Goal: Task Accomplishment & Management: Complete application form

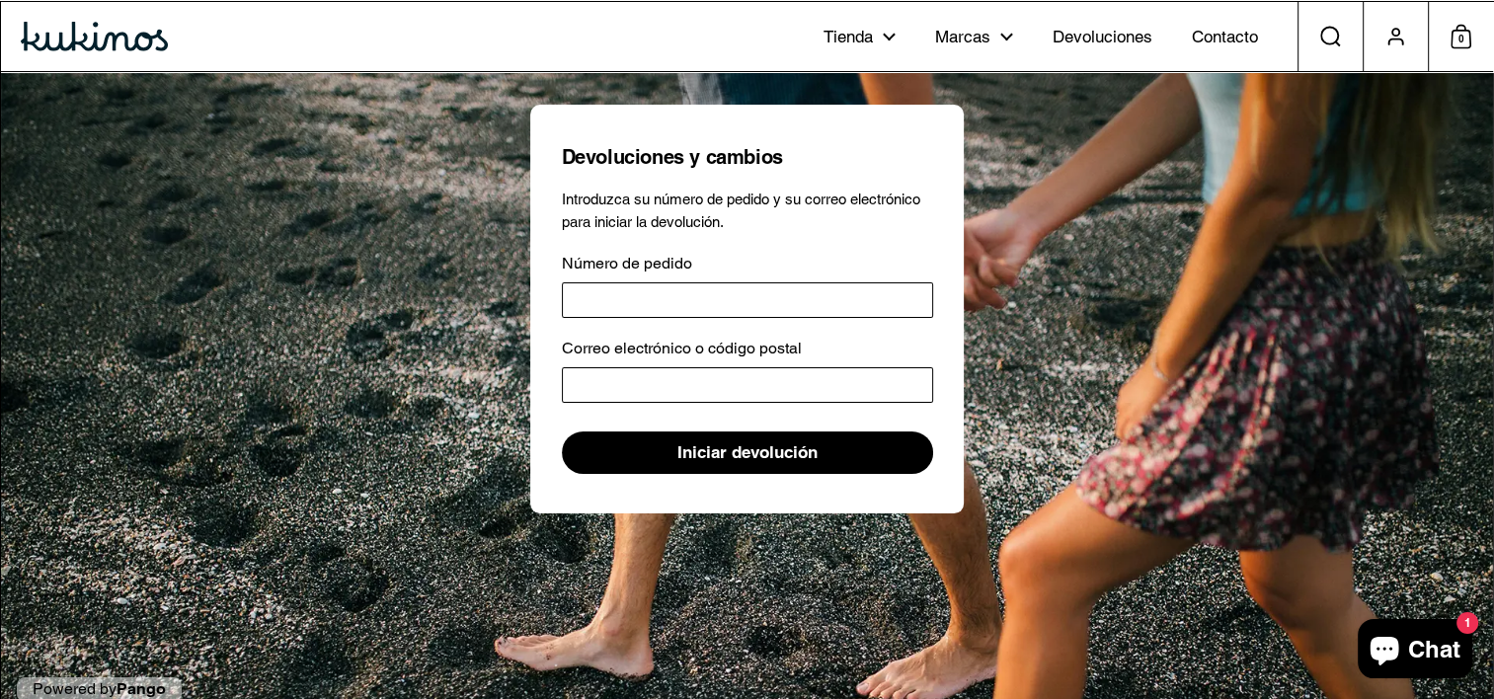
click at [736, 288] on input "Número de pedido" at bounding box center [747, 300] width 371 height 36
type input "*****"
click at [675, 370] on input "Correo electrónico o código postal" at bounding box center [747, 385] width 371 height 36
type input "**********"
click at [735, 453] on span "Iniciar devolución" at bounding box center [747, 452] width 140 height 40
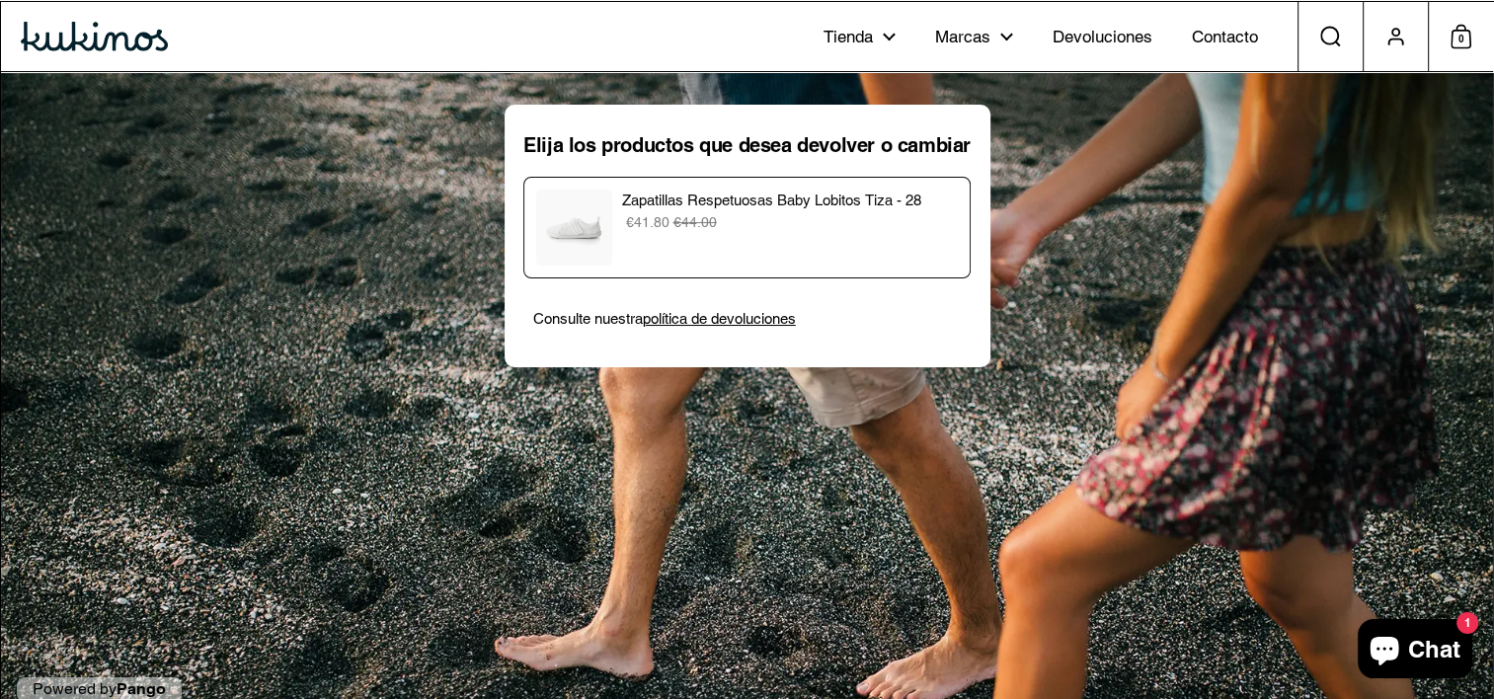
click at [725, 209] on p "Zapatillas Respetuosas Baby Lobitos Tiza - 28" at bounding box center [789, 201] width 336 height 23
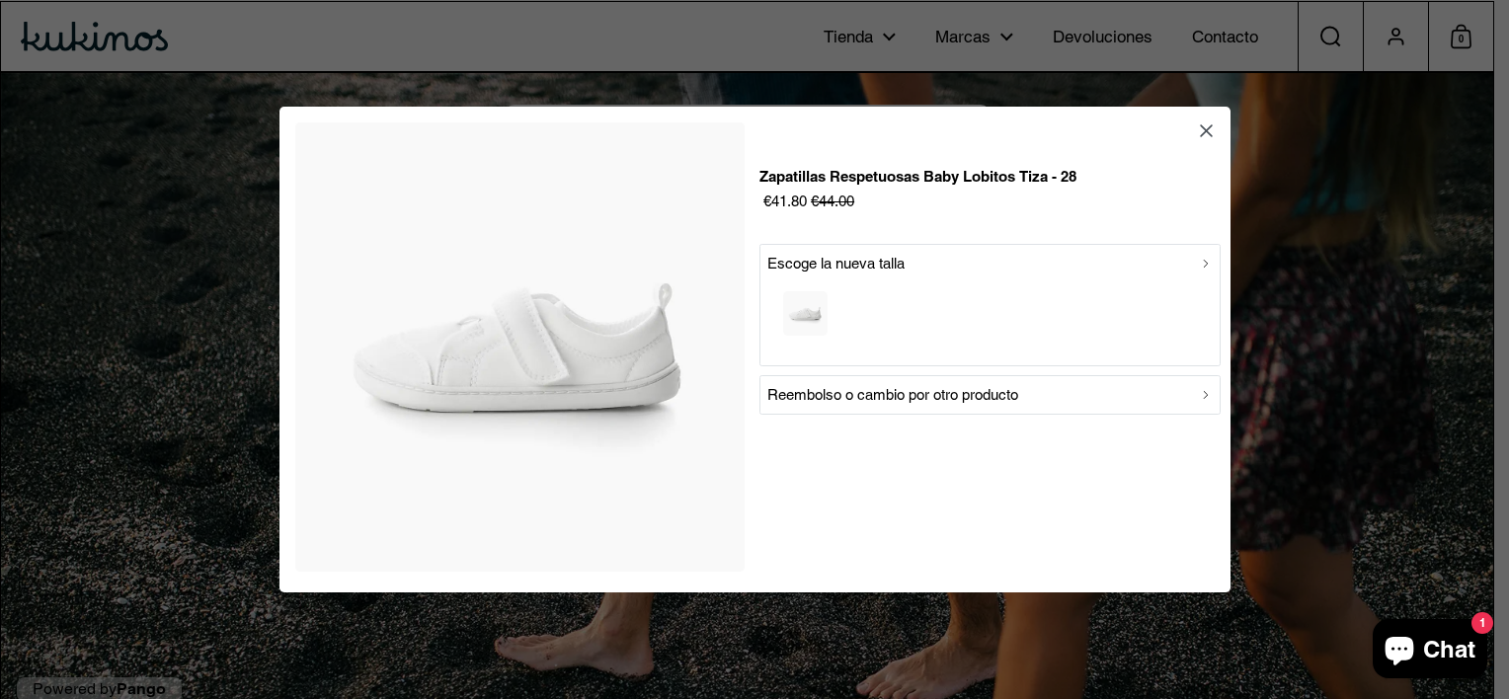
click at [876, 294] on div "button" at bounding box center [989, 316] width 445 height 82
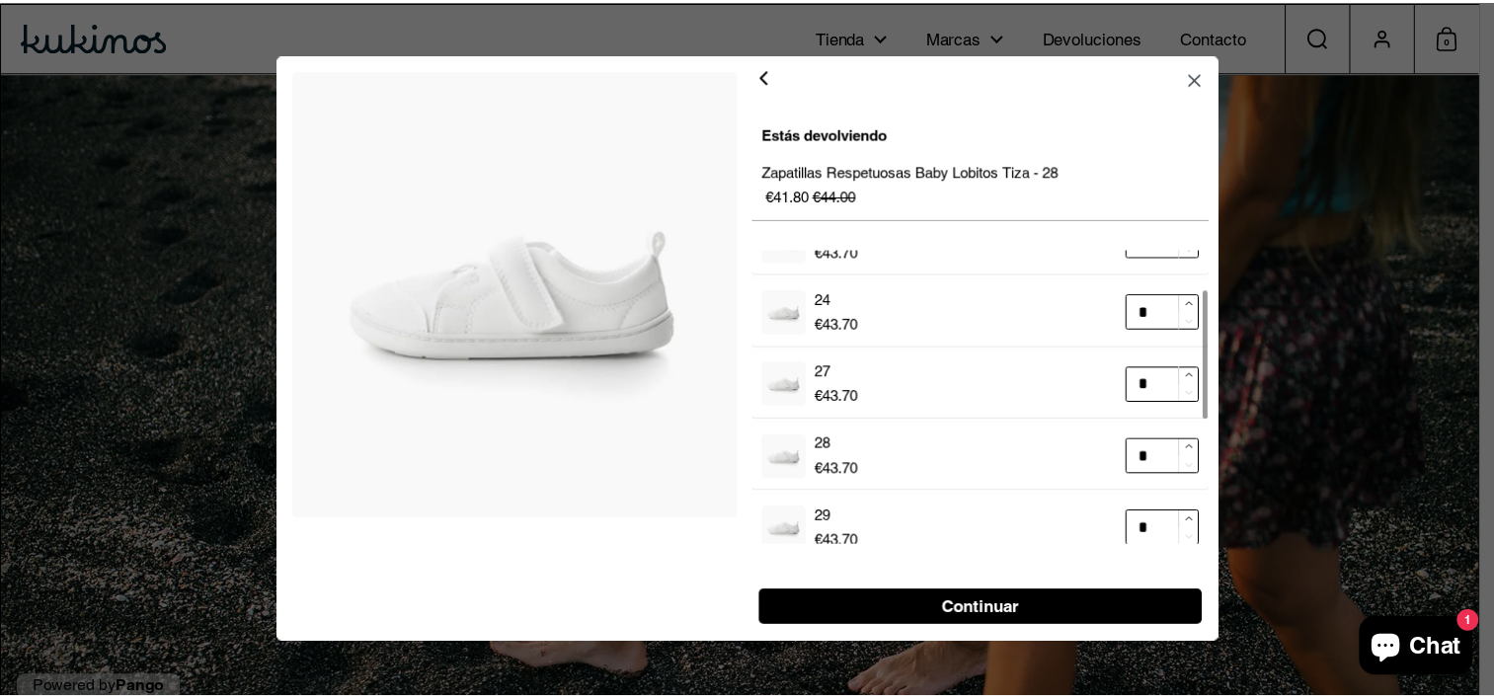
scroll to position [99, 0]
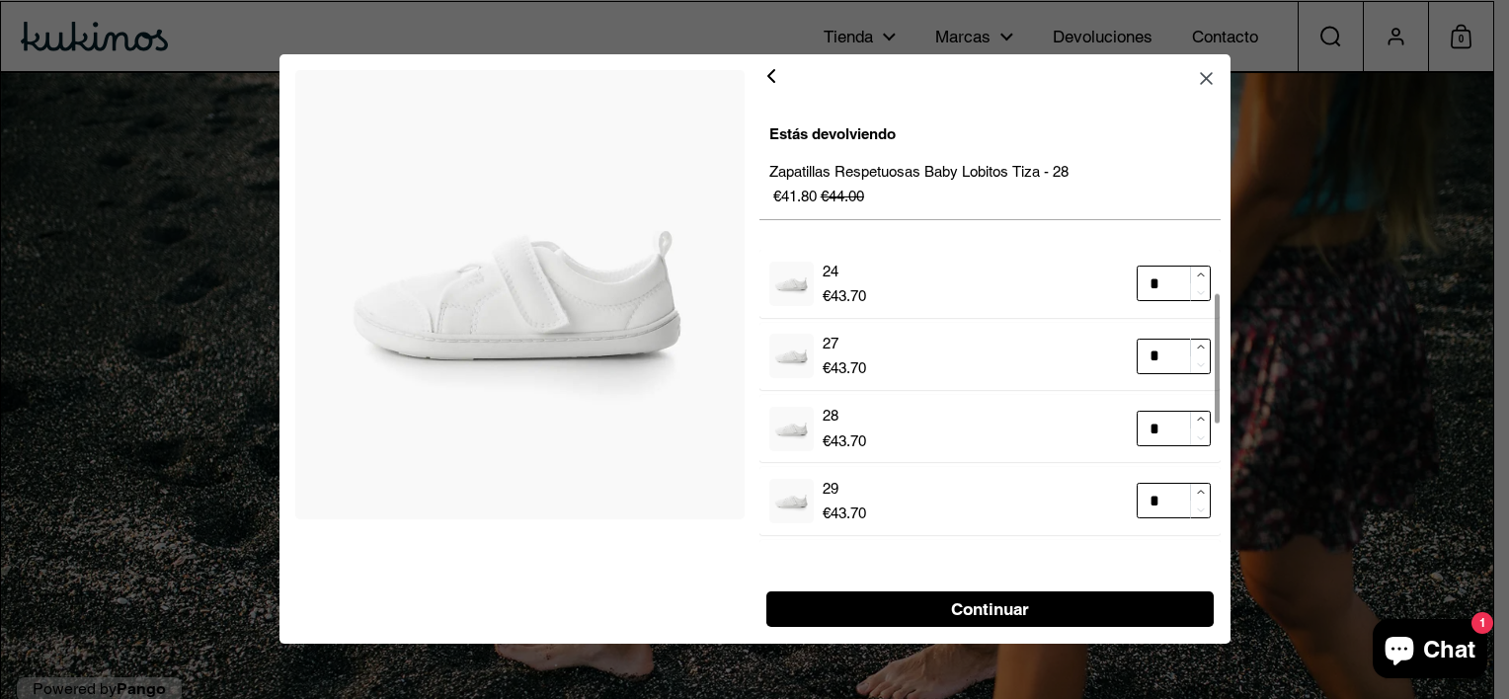
type input "*"
click at [981, 614] on span "Continuar" at bounding box center [990, 610] width 78 height 34
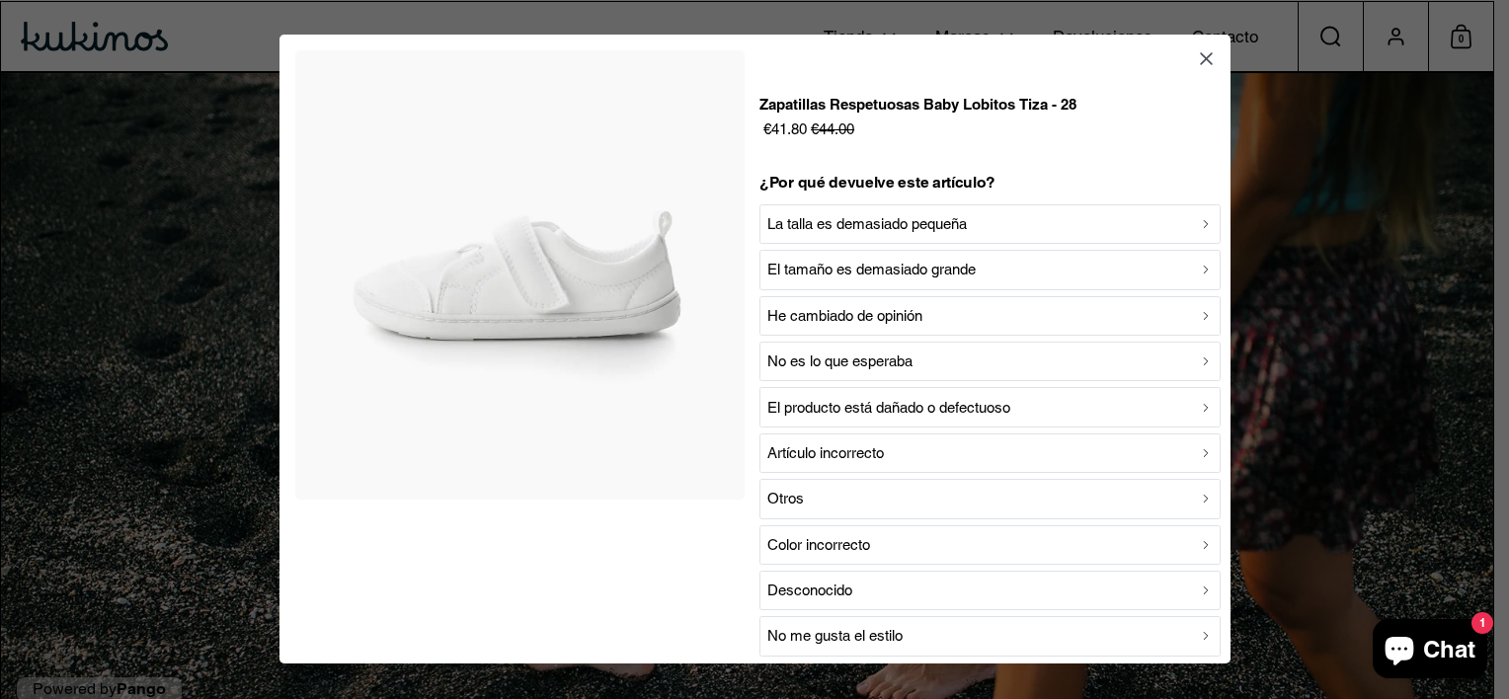
click at [885, 221] on p "La talla es demasiado pequeña" at bounding box center [866, 225] width 199 height 24
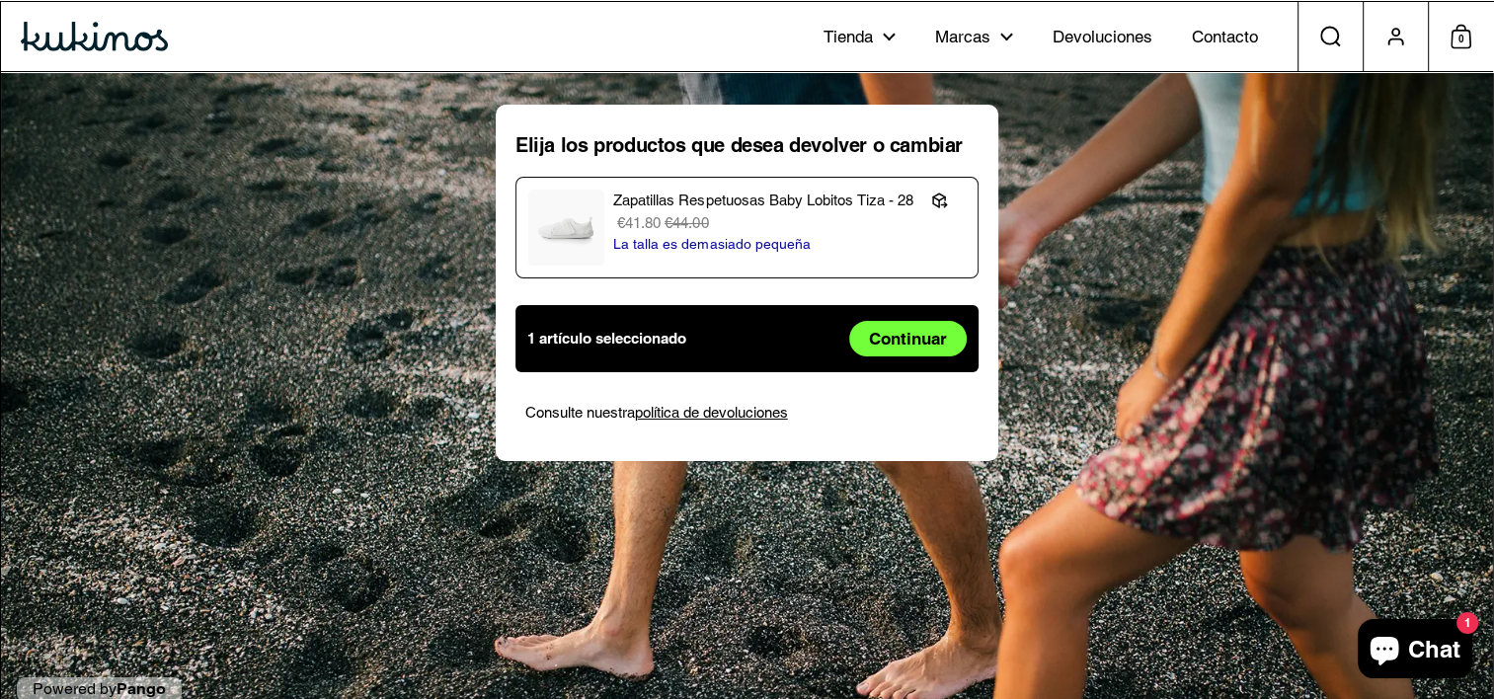
click at [903, 332] on span "Continuar" at bounding box center [908, 339] width 78 height 34
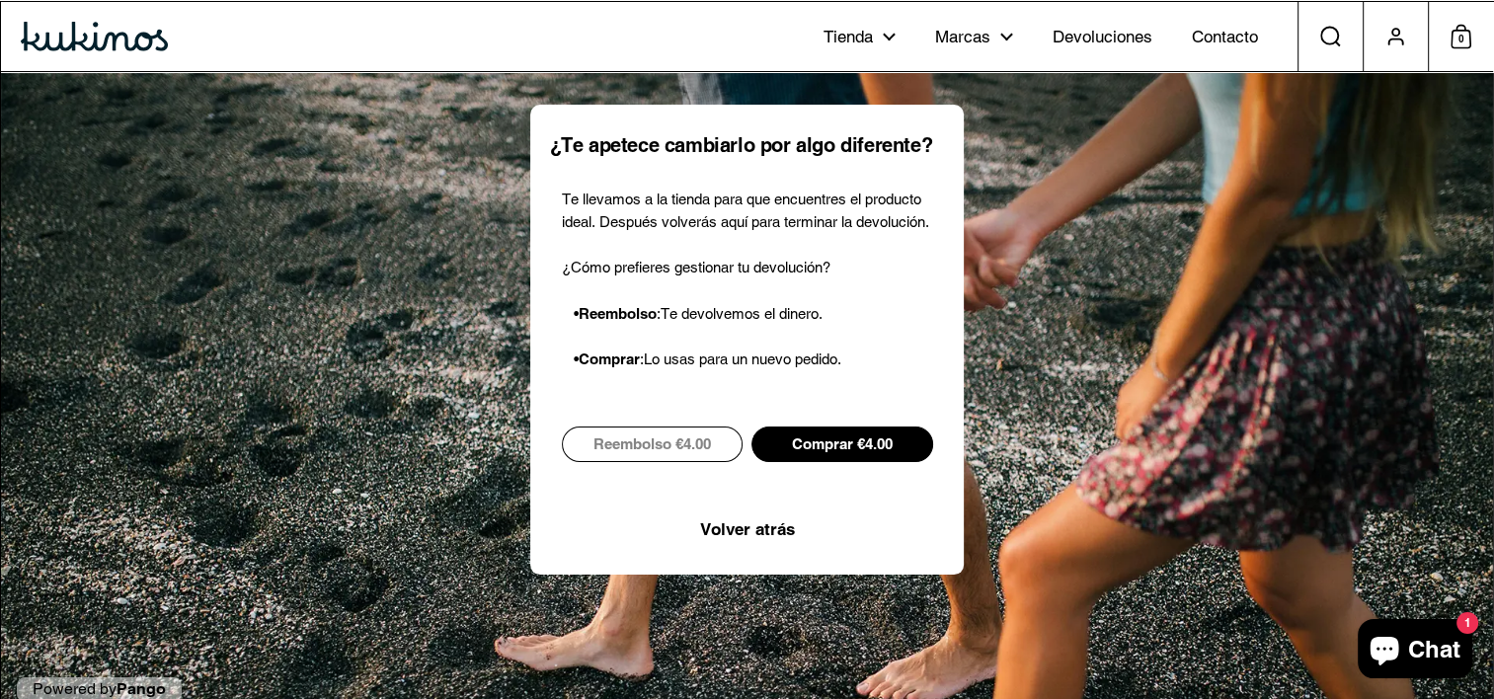
click at [833, 439] on span "Comprar €4.00" at bounding box center [842, 445] width 101 height 34
click at [668, 446] on span "Reembolso €4.00" at bounding box center [652, 445] width 118 height 34
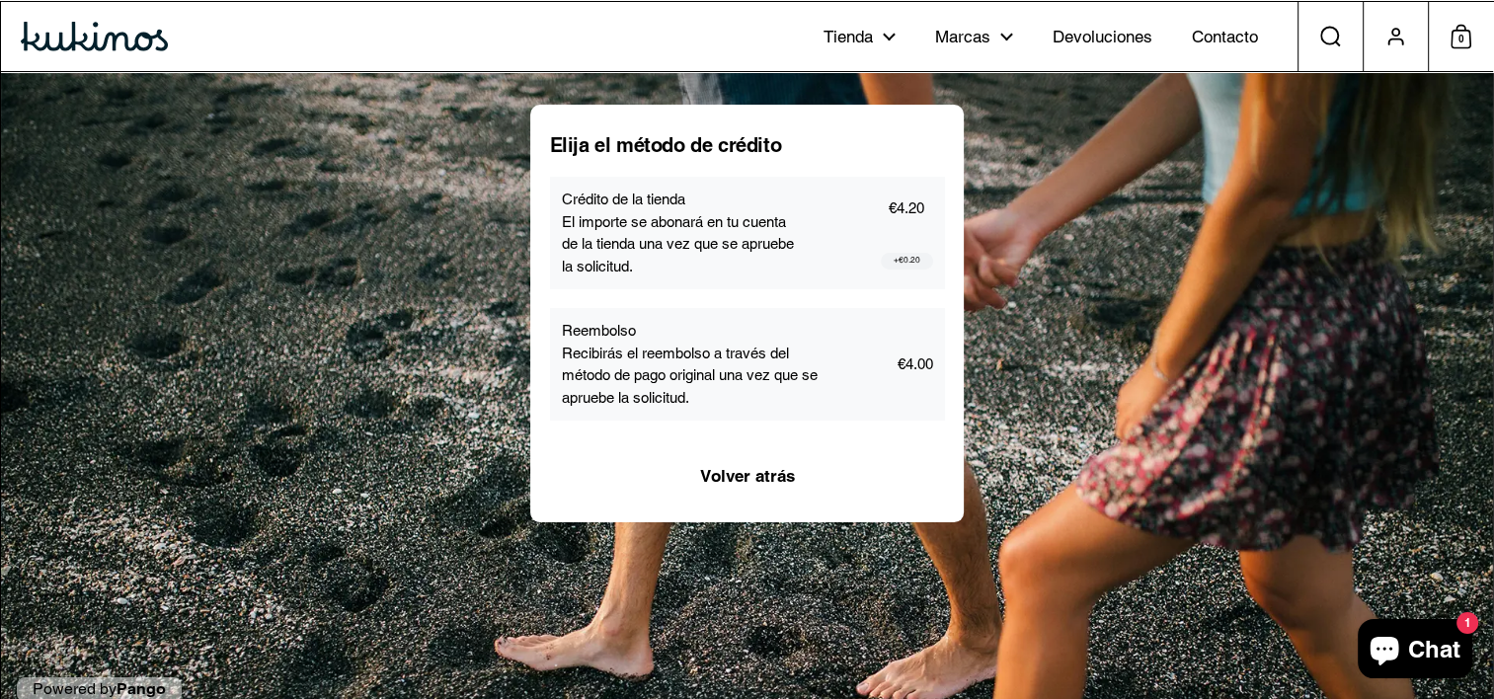
click at [724, 397] on p "Recibirás el reembolso a través del método de pago original una vez que se apru…" at bounding box center [692, 376] width 260 height 67
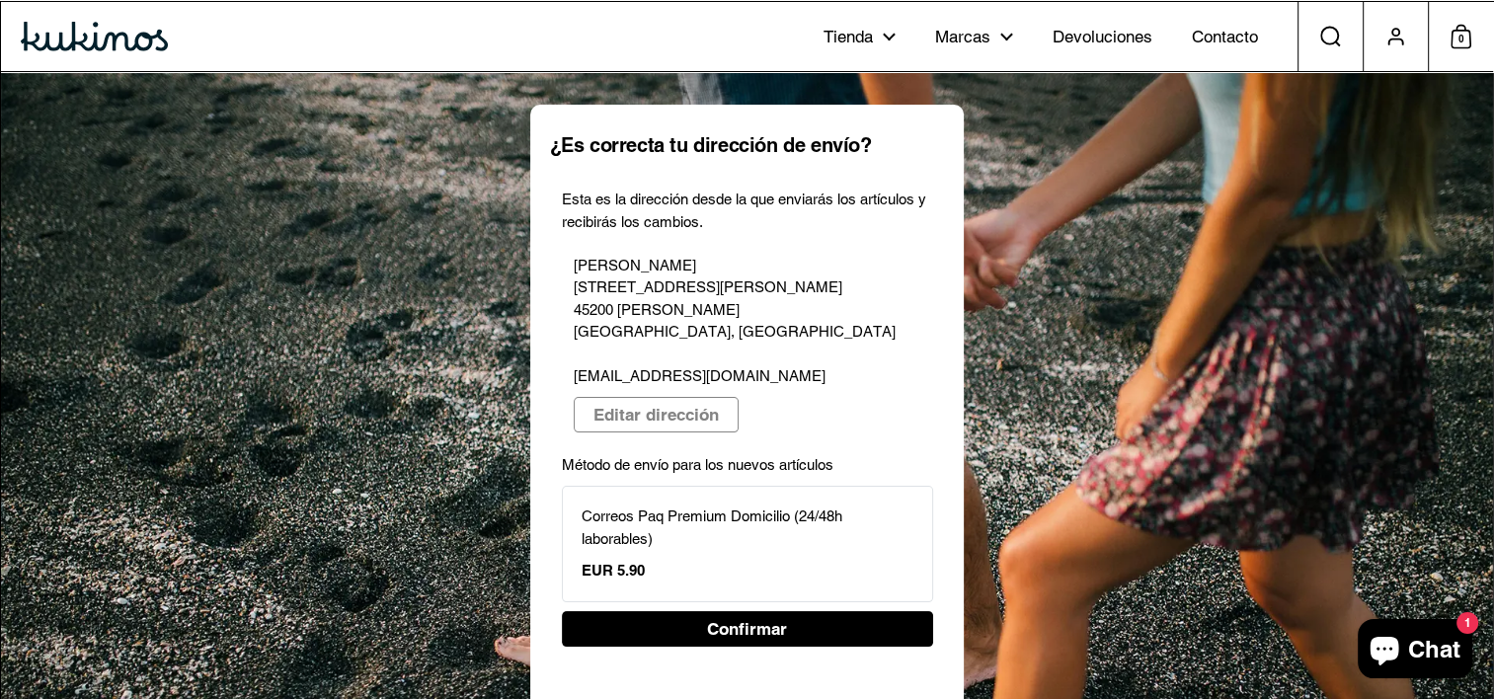
click at [690, 506] on p "Correos Paq Premium Domicilio (24/48h laborables)" at bounding box center [748, 528] width 332 height 44
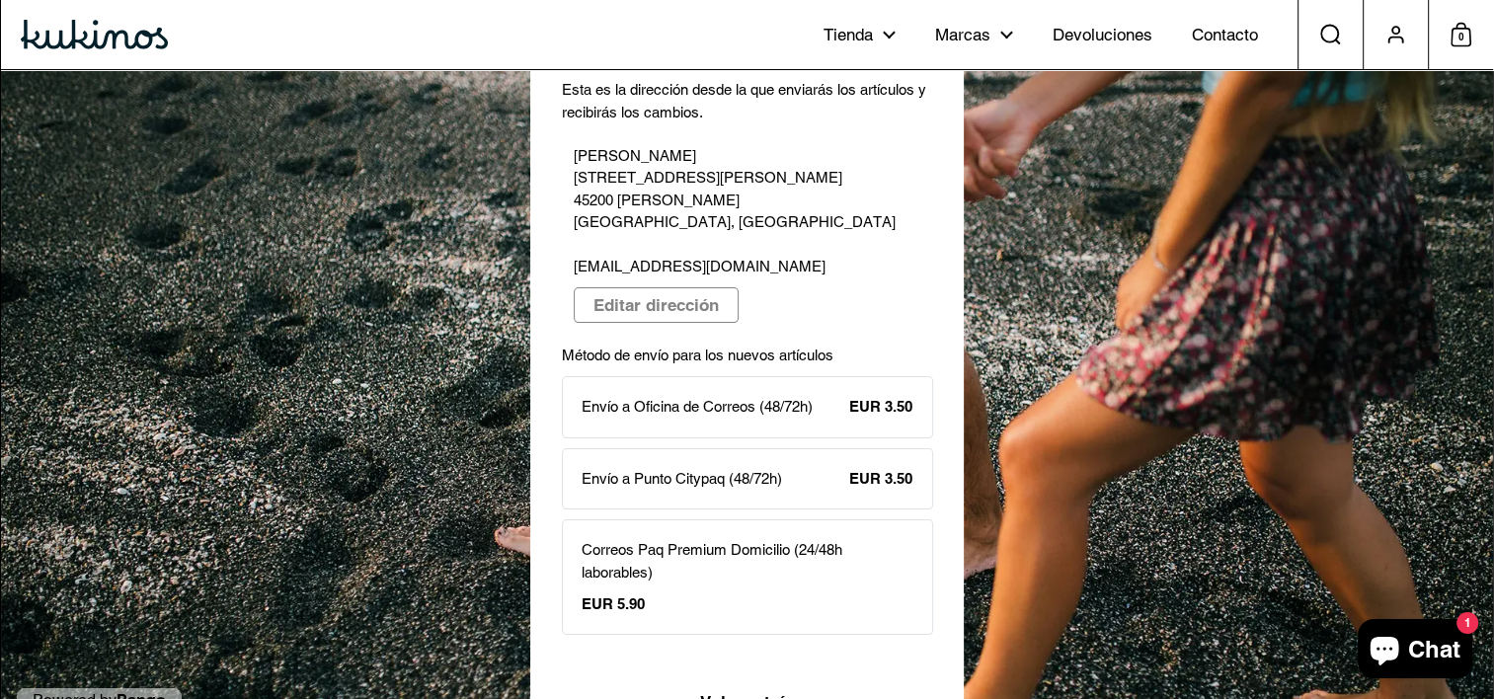
scroll to position [113, 0]
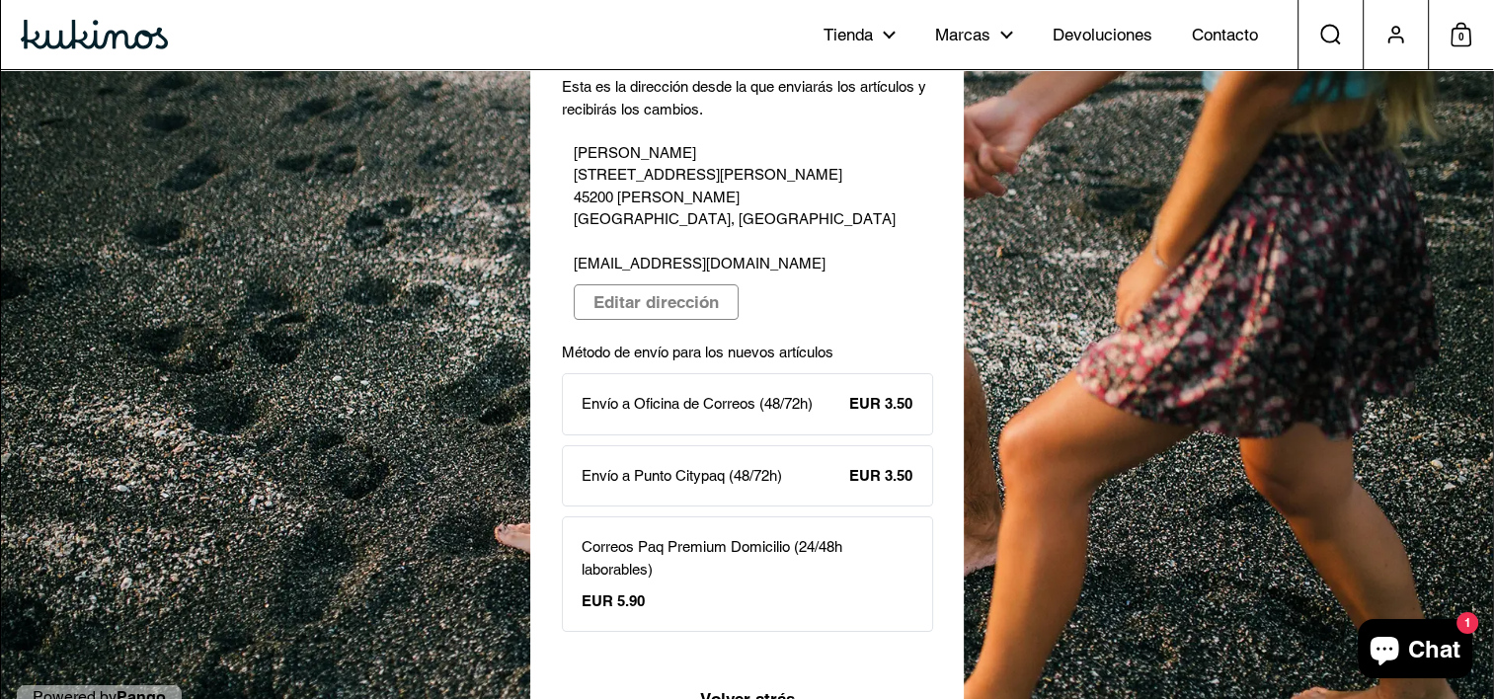
drag, startPoint x: 703, startPoint y: 520, endPoint x: 580, endPoint y: 333, distance: 224.6
click at [585, 323] on div "Esta es la dirección desde la que enviarás los artículos y recibirás los cambio…" at bounding box center [747, 354] width 371 height 556
click at [712, 465] on p "Envío a Punto Citypaq (48/72h)" at bounding box center [682, 476] width 200 height 23
drag, startPoint x: 698, startPoint y: 325, endPoint x: 685, endPoint y: 363, distance: 40.6
click at [696, 330] on div "Esta es la dirección desde la que enviarás los artículos y recibirás los cambio…" at bounding box center [747, 354] width 371 height 556
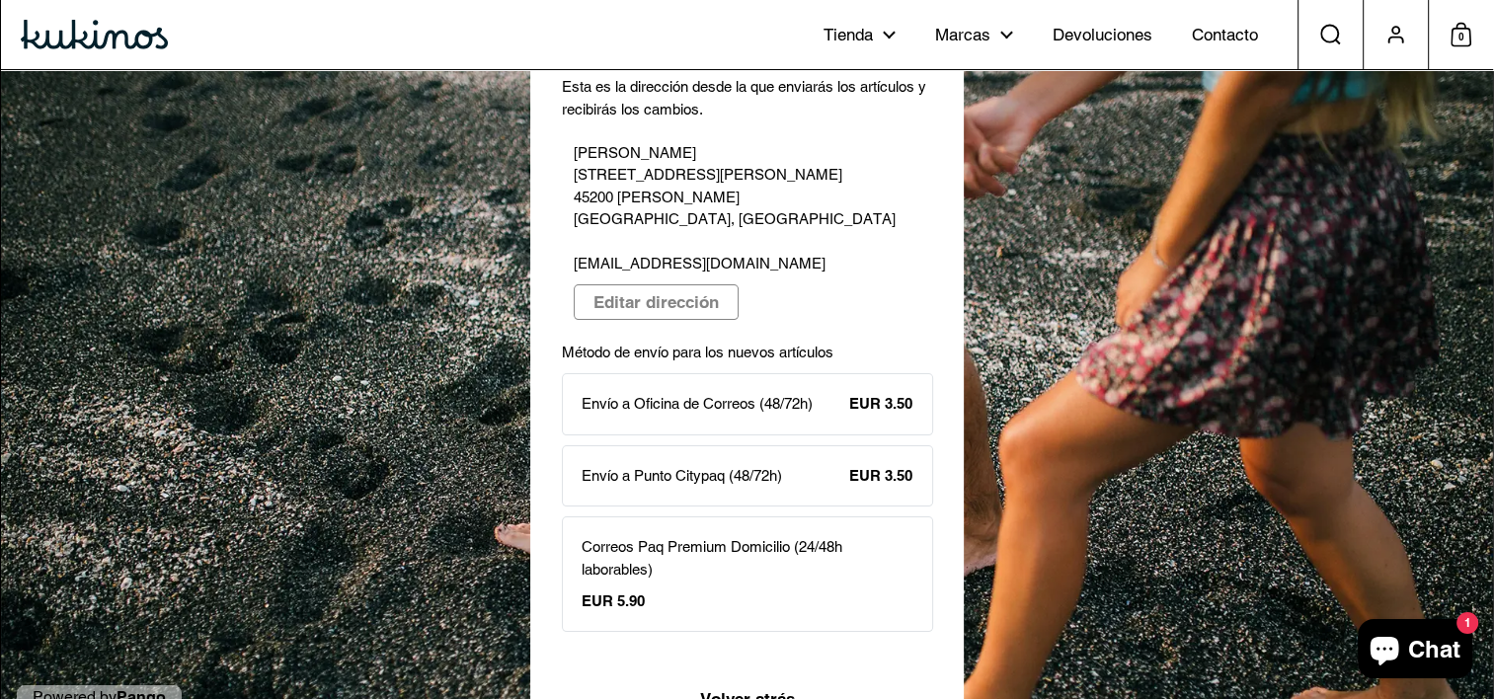
click at [691, 393] on p "Envío a Oficina de Correos (48/72h)" at bounding box center [697, 404] width 231 height 23
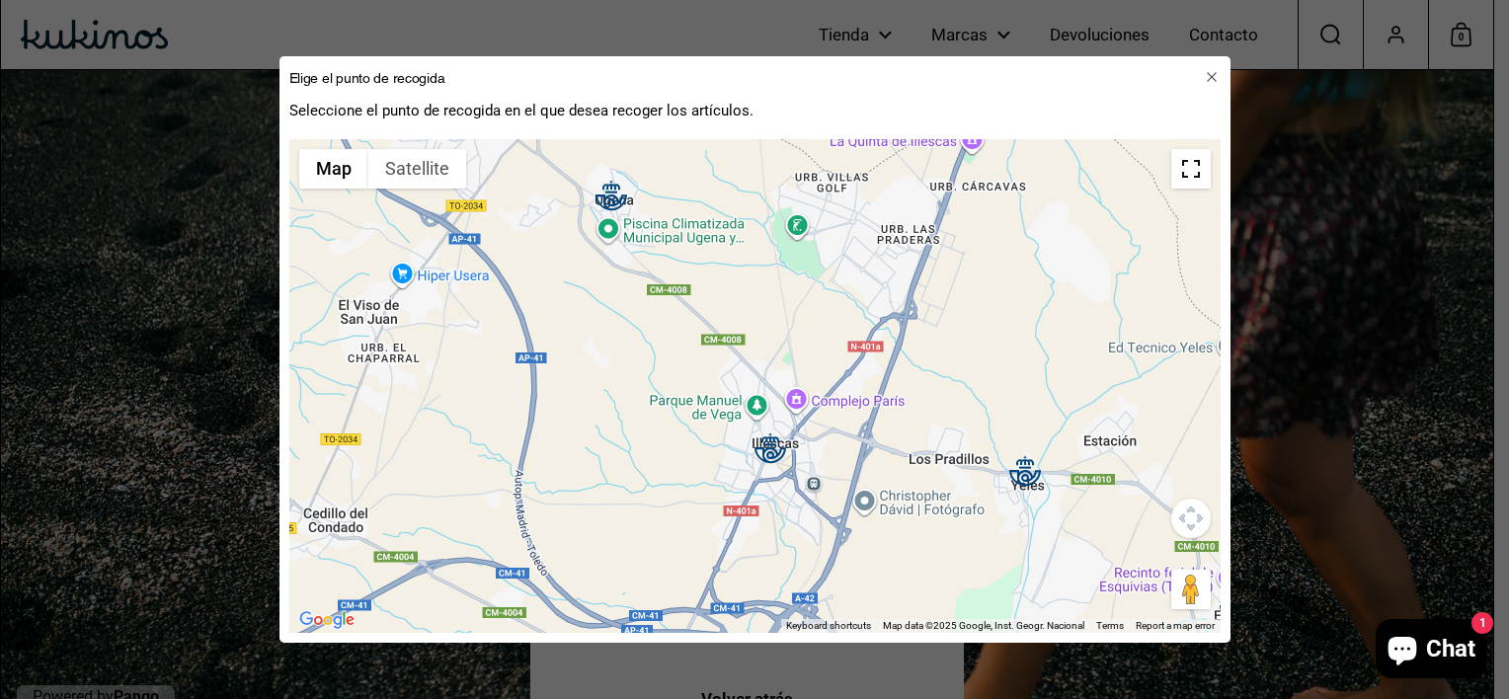
click at [1213, 78] on icon "button" at bounding box center [1211, 77] width 17 height 17
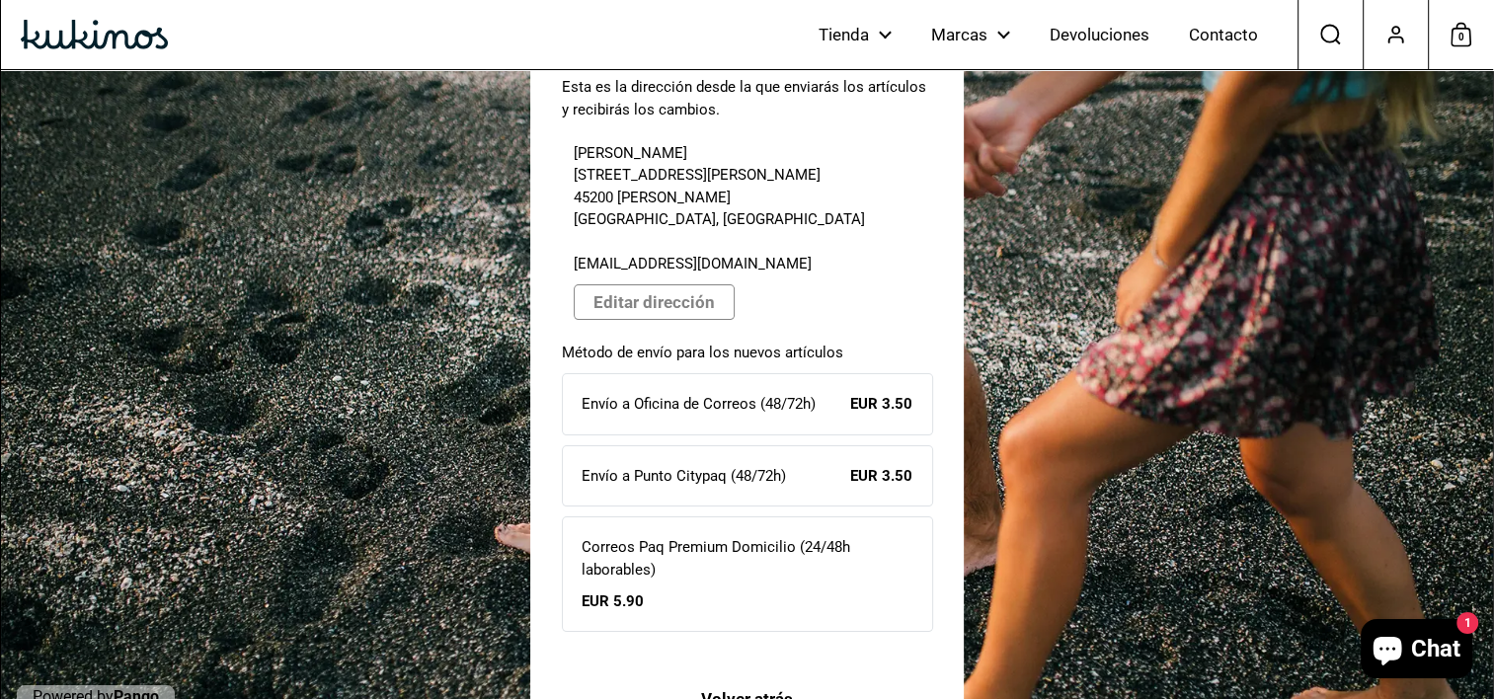
click at [690, 393] on p "Envío a Oficina de Correos (48/72h)" at bounding box center [699, 404] width 234 height 23
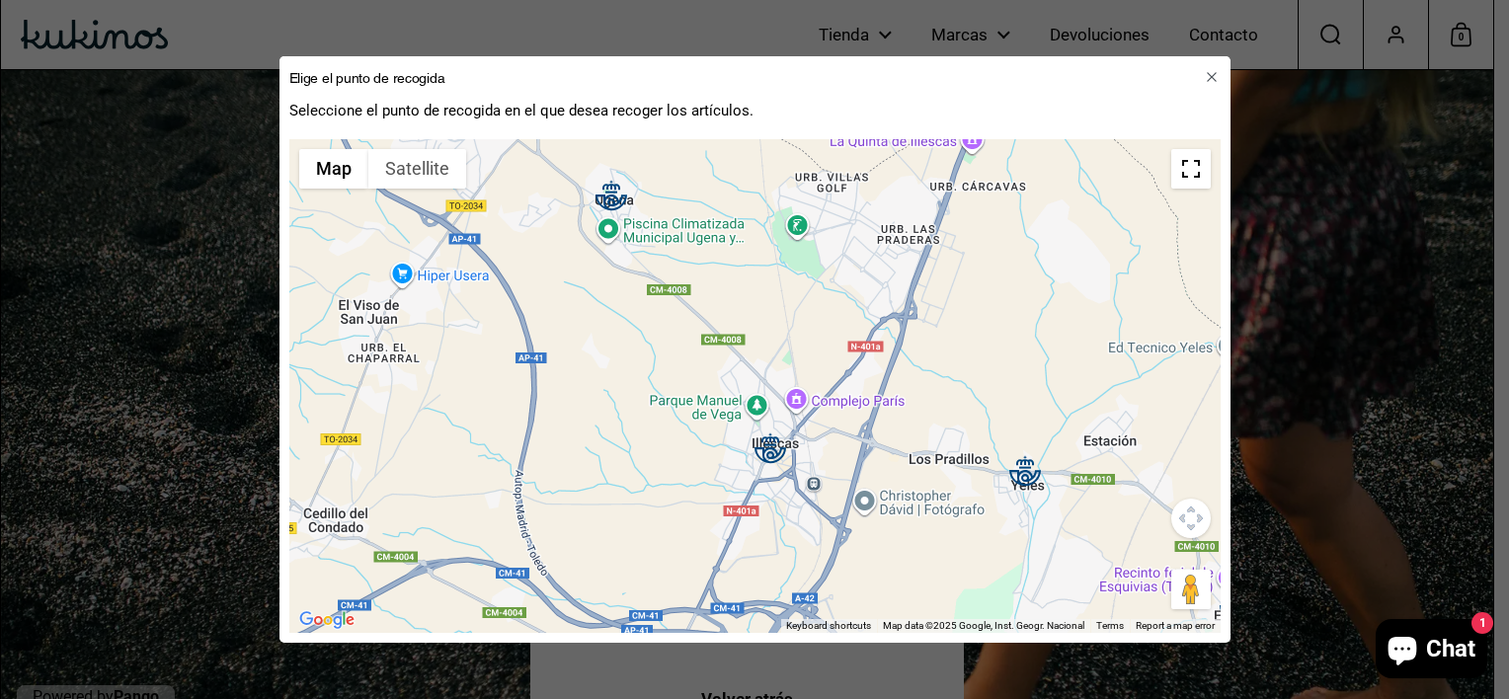
click at [1209, 76] on icon "button" at bounding box center [1212, 78] width 10 height 10
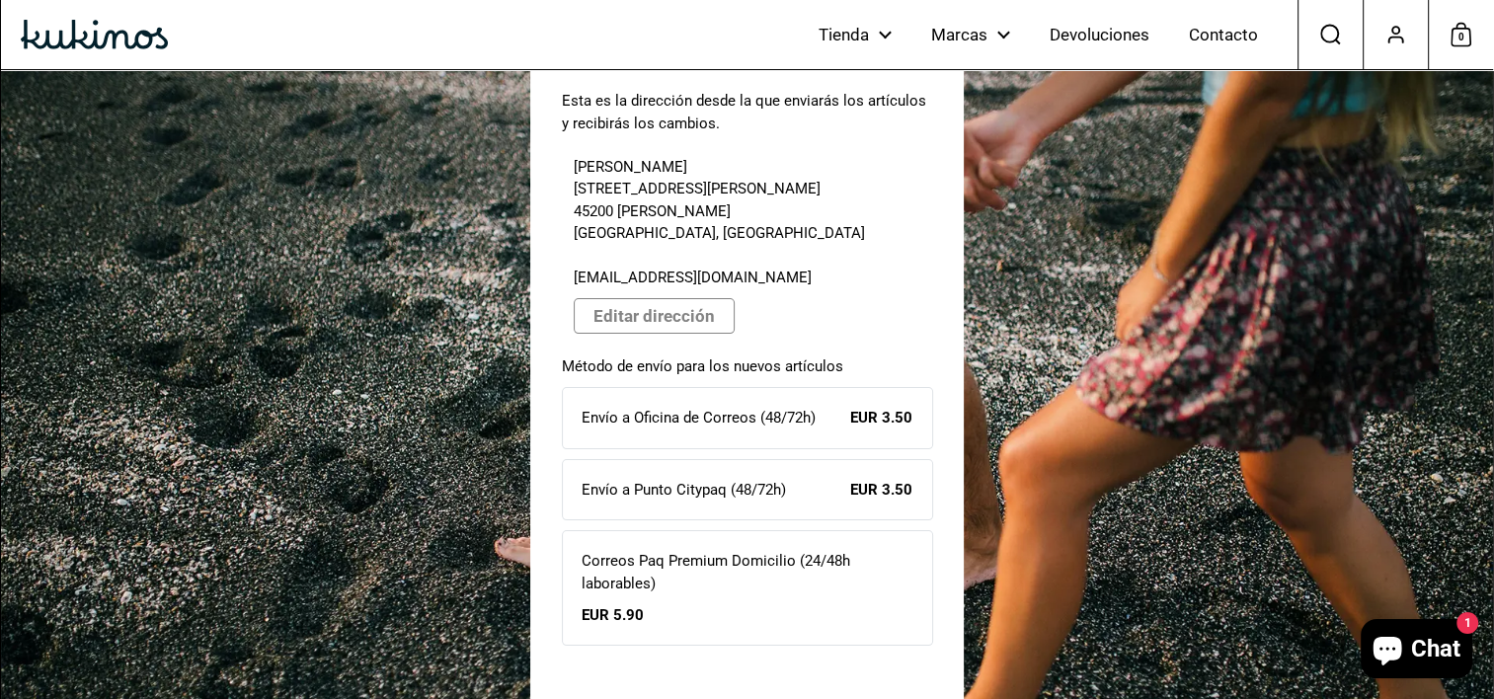
scroll to position [0, 0]
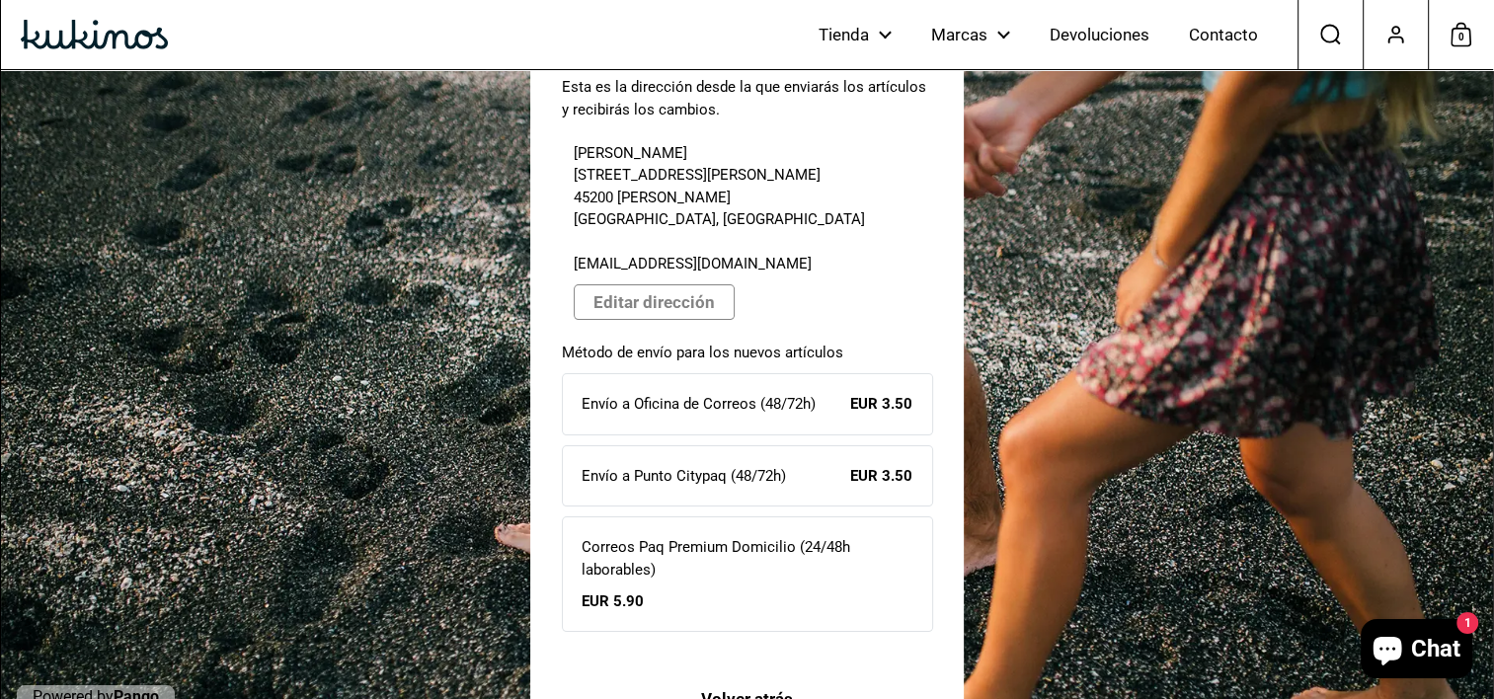
click at [726, 536] on p "Correos Paq Premium Domicilio (24/48h laborables)" at bounding box center [748, 558] width 332 height 44
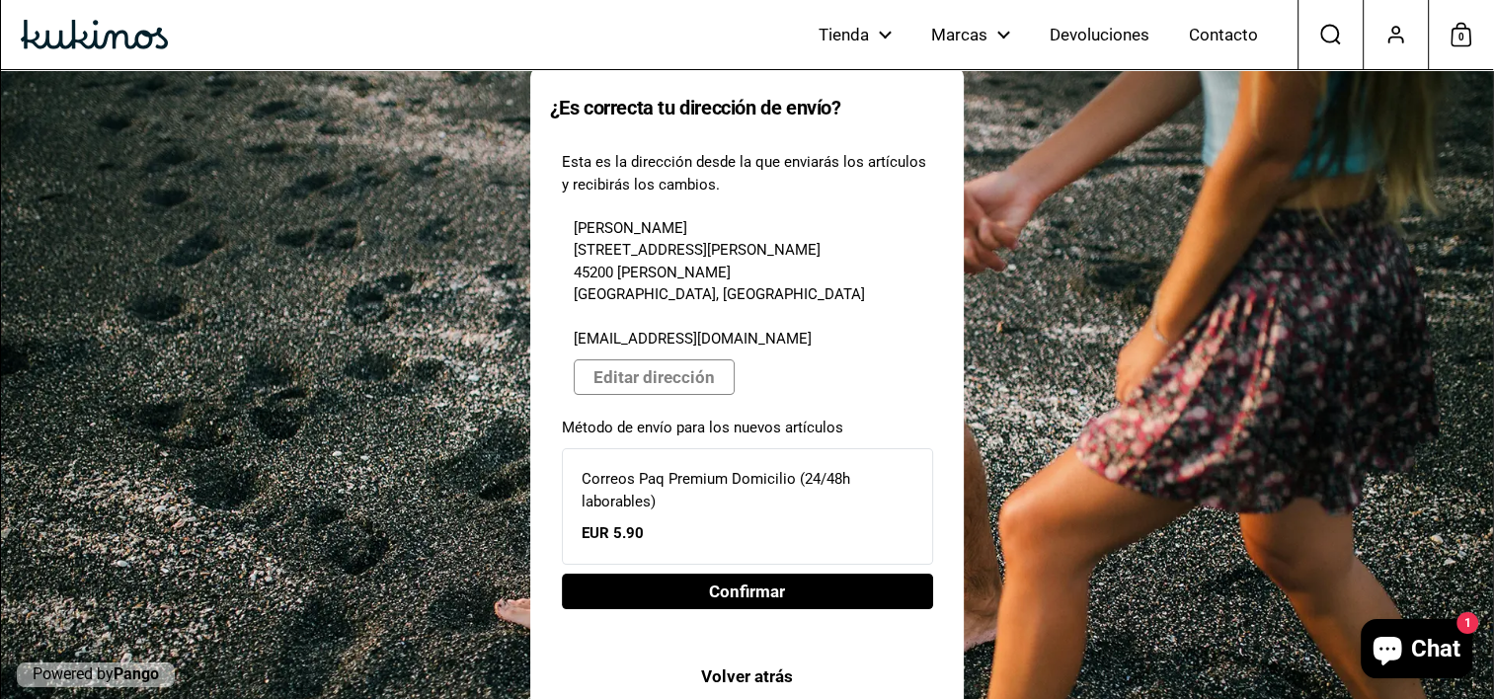
click at [692, 468] on p "Correos Paq Premium Domicilio (24/48h laborables)" at bounding box center [748, 490] width 332 height 44
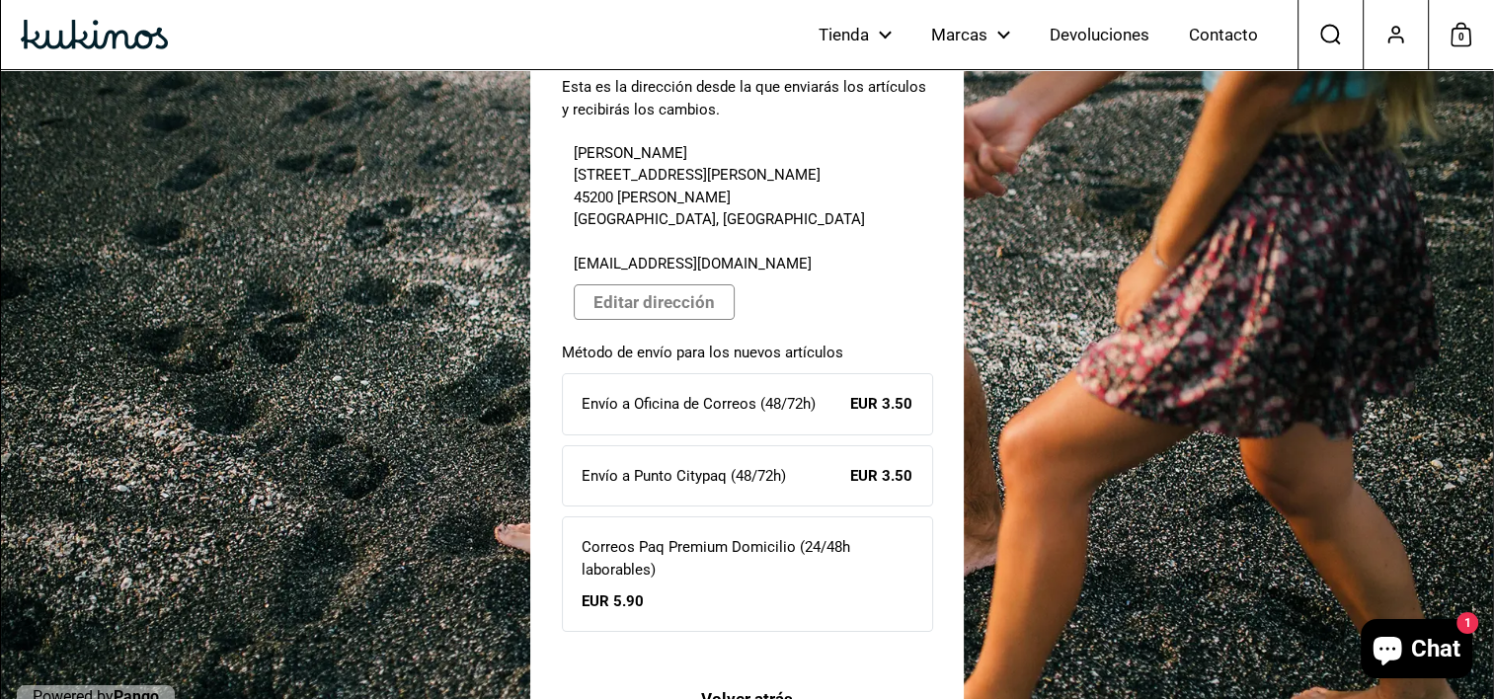
click at [675, 536] on div "Correos Paq Premium Domicilio (24/48h laborables) EUR 5.90" at bounding box center [748, 574] width 332 height 76
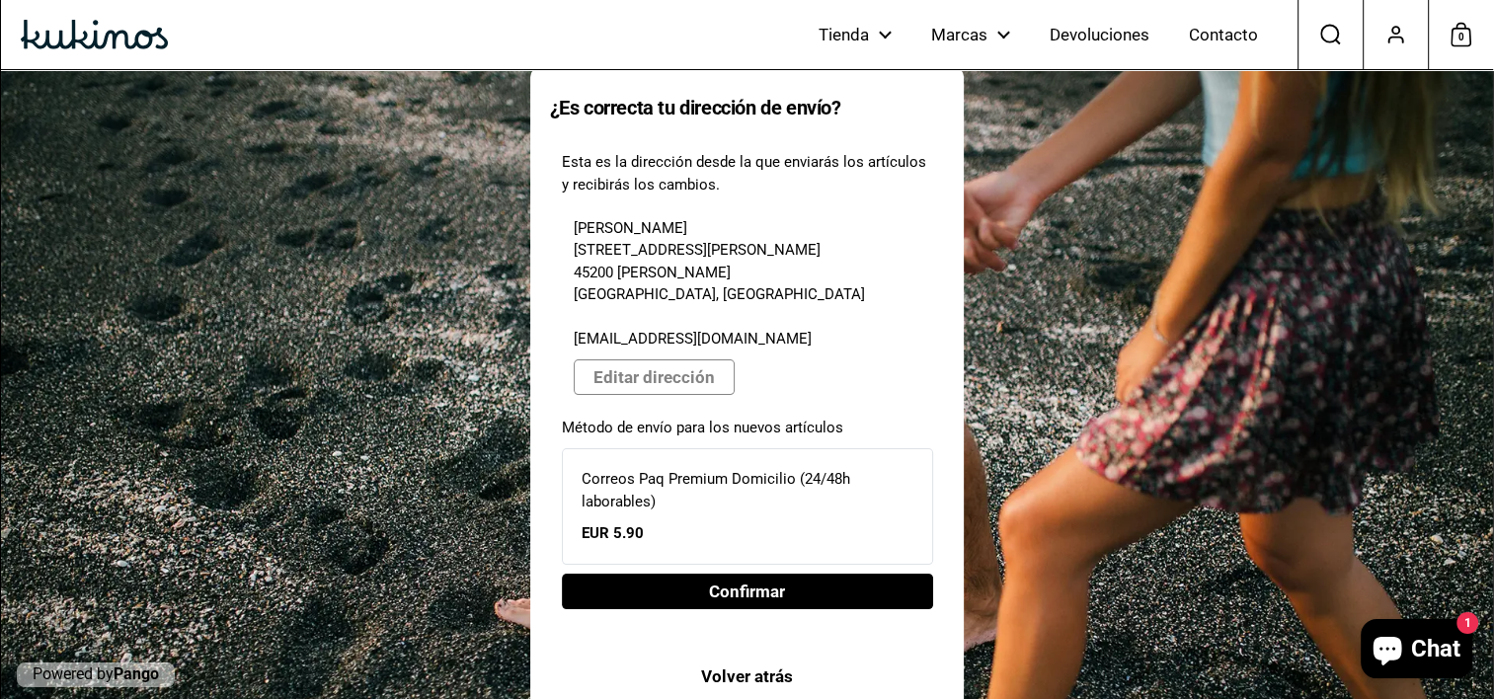
click at [737, 575] on span "Confirmar" at bounding box center [747, 592] width 76 height 34
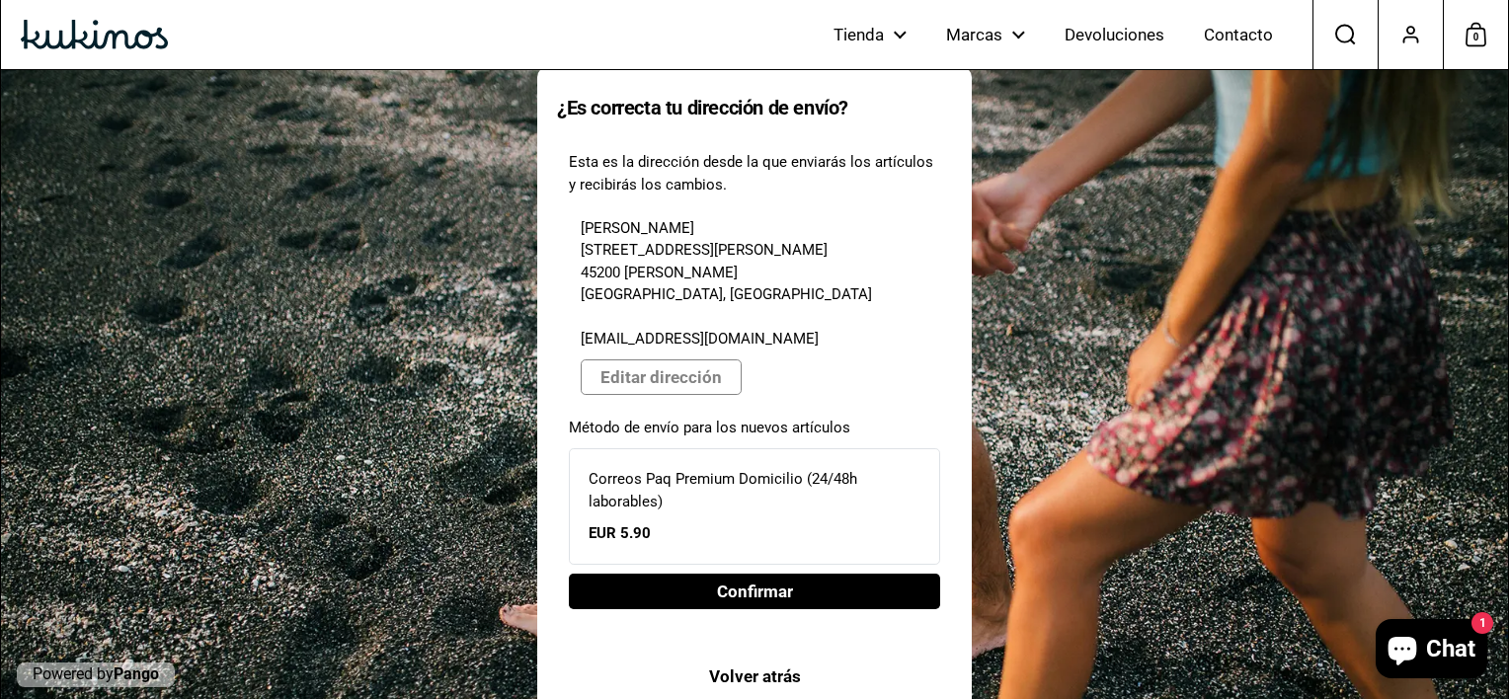
select select "**"
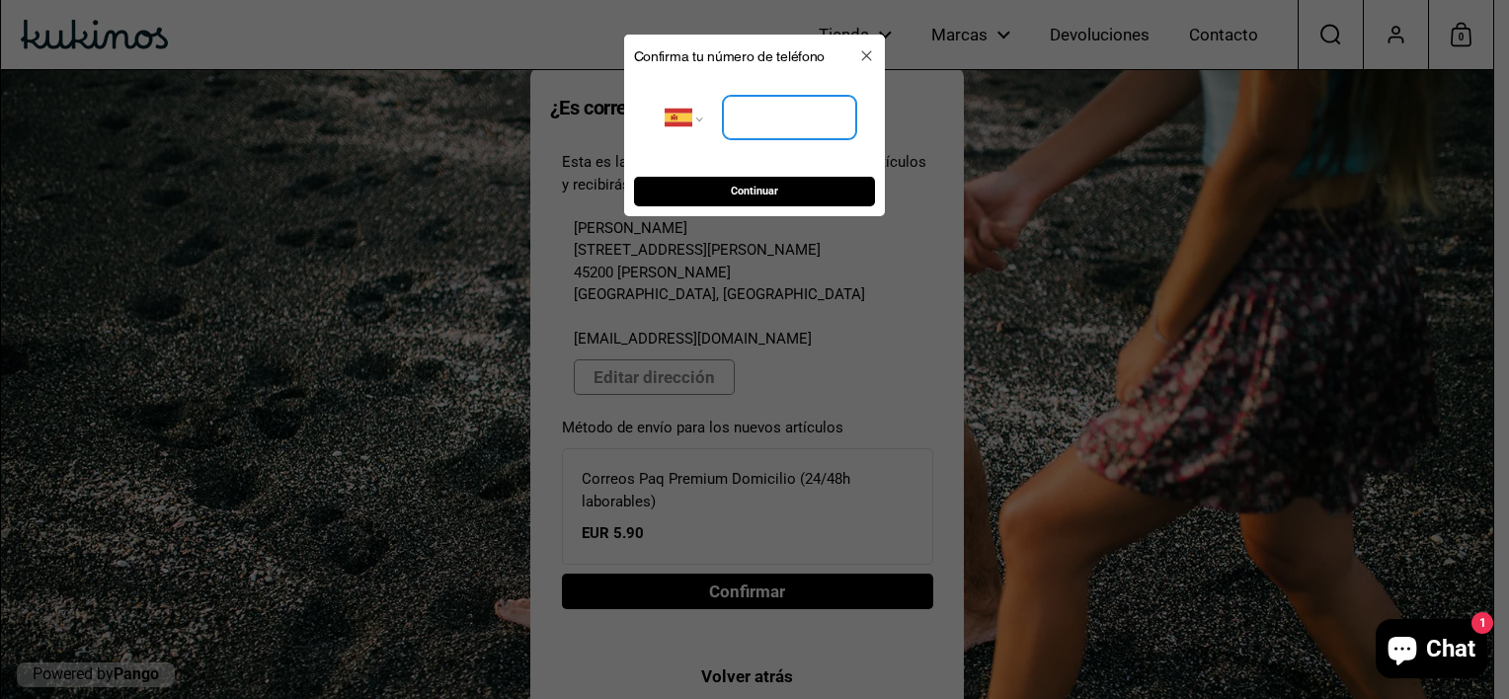
click at [766, 117] on input "tel" at bounding box center [789, 118] width 133 height 43
type input "**********"
click at [748, 190] on span "Continuar" at bounding box center [754, 193] width 47 height 28
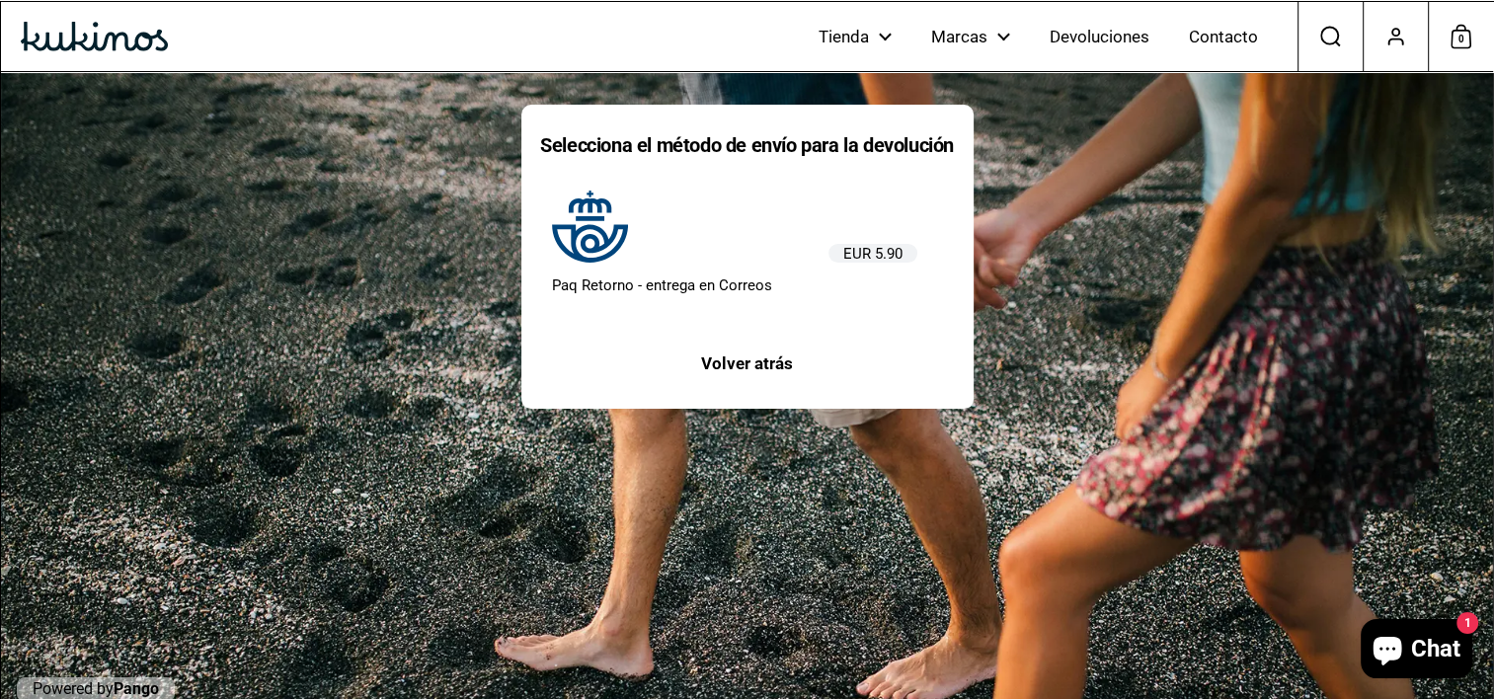
click at [756, 362] on span "Volver atrás" at bounding box center [747, 364] width 92 height 34
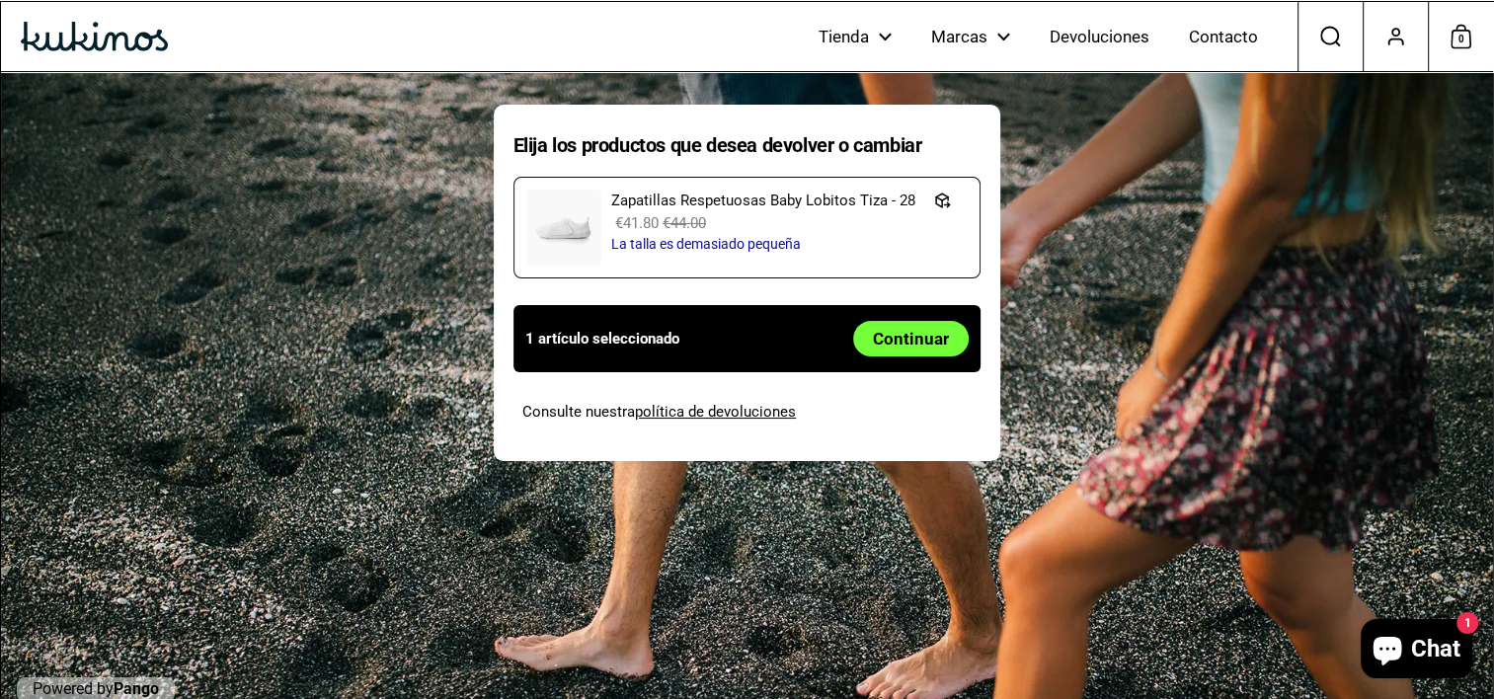
click at [890, 340] on span "Continuar" at bounding box center [911, 339] width 76 height 34
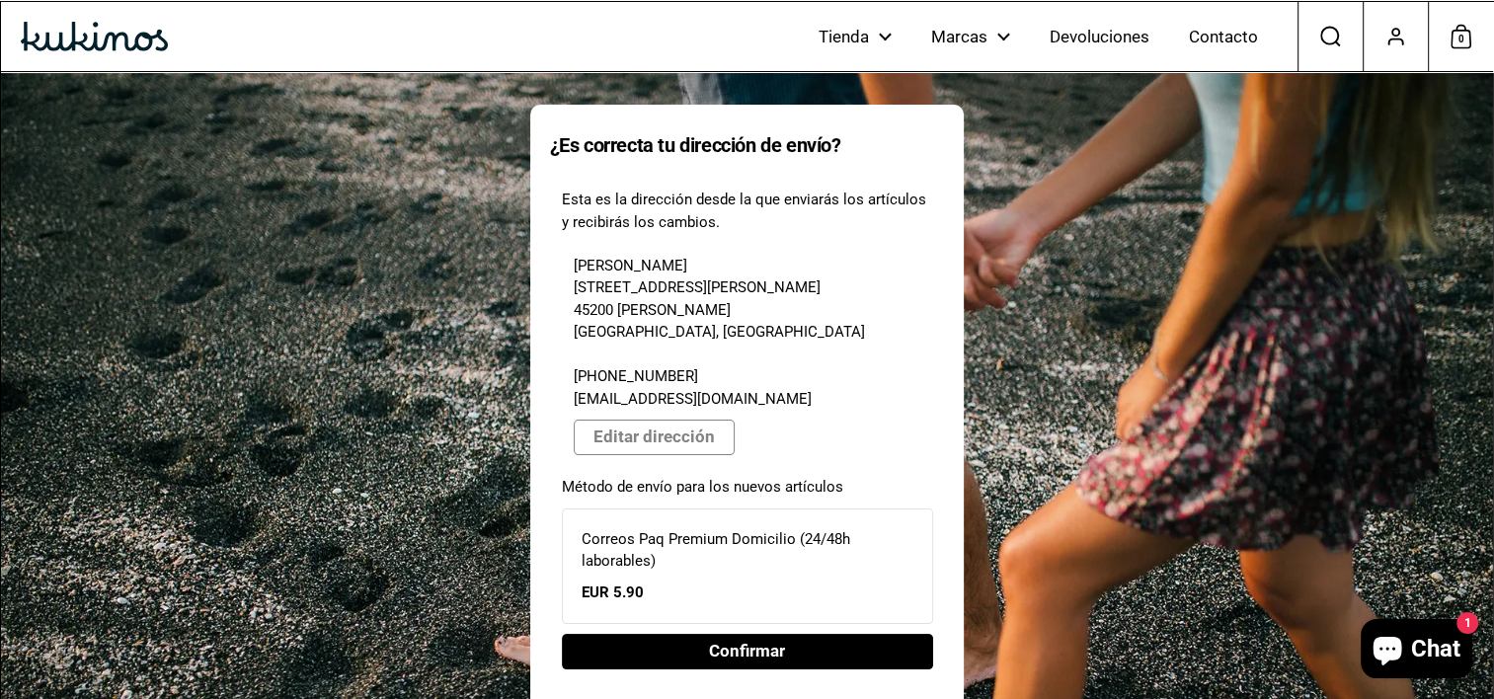
scroll to position [38, 0]
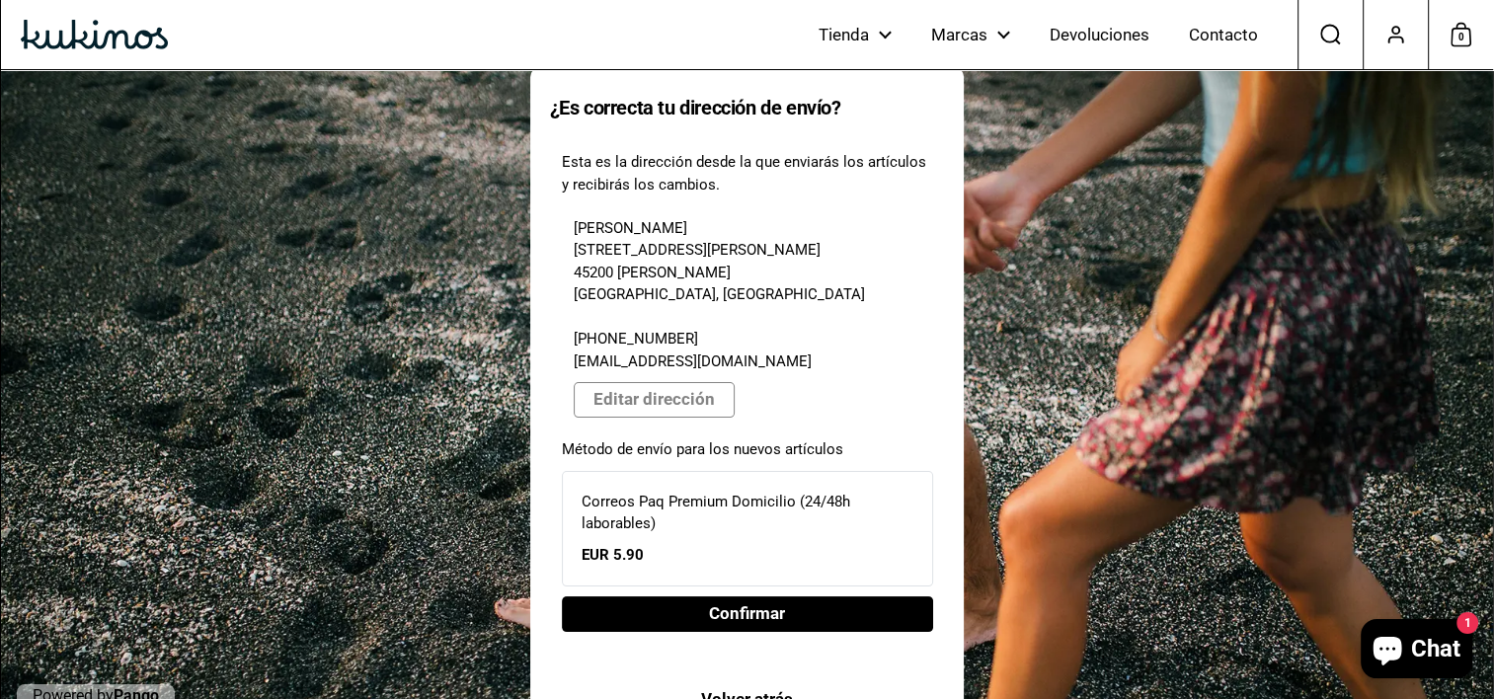
click at [737, 682] on span "Volver atrás" at bounding box center [747, 699] width 92 height 34
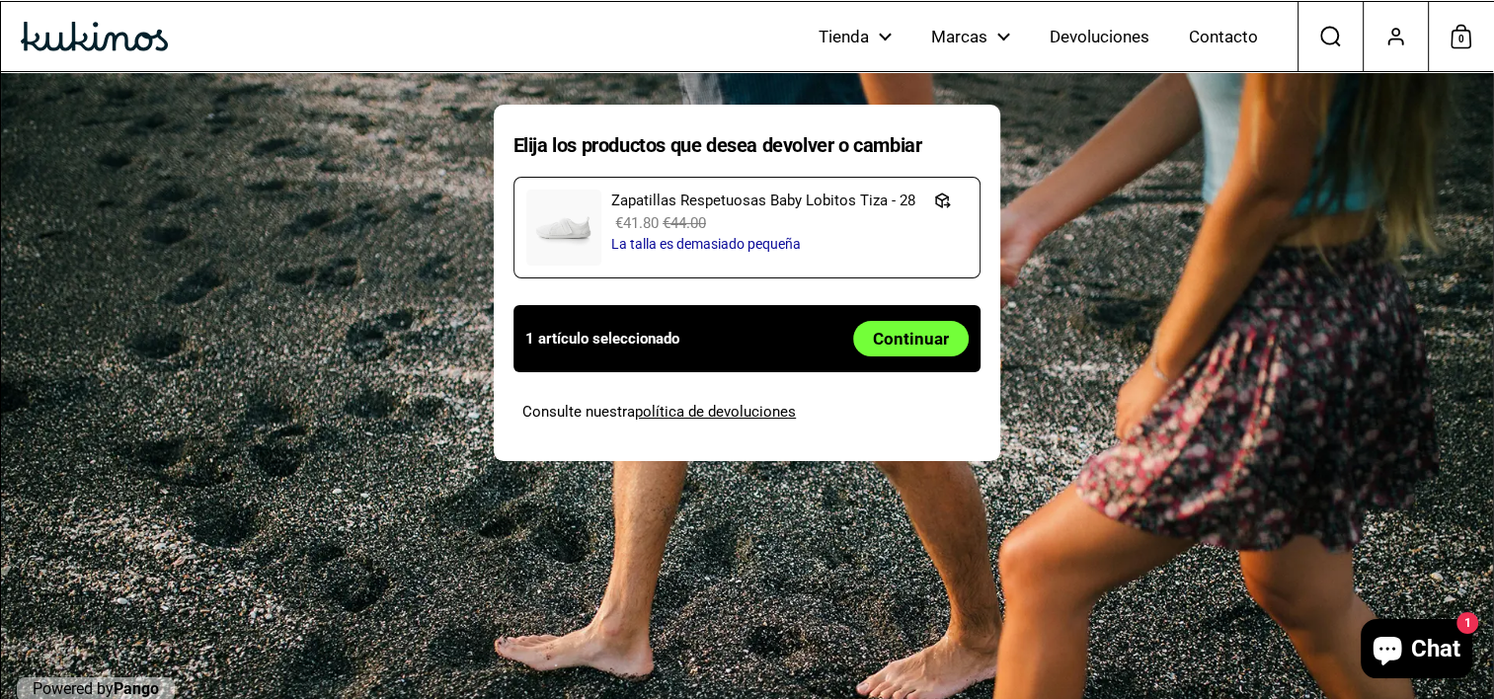
click at [602, 327] on p "1 artículo seleccionado" at bounding box center [602, 339] width 154 height 25
click at [937, 201] on icon "button" at bounding box center [942, 201] width 18 height 18
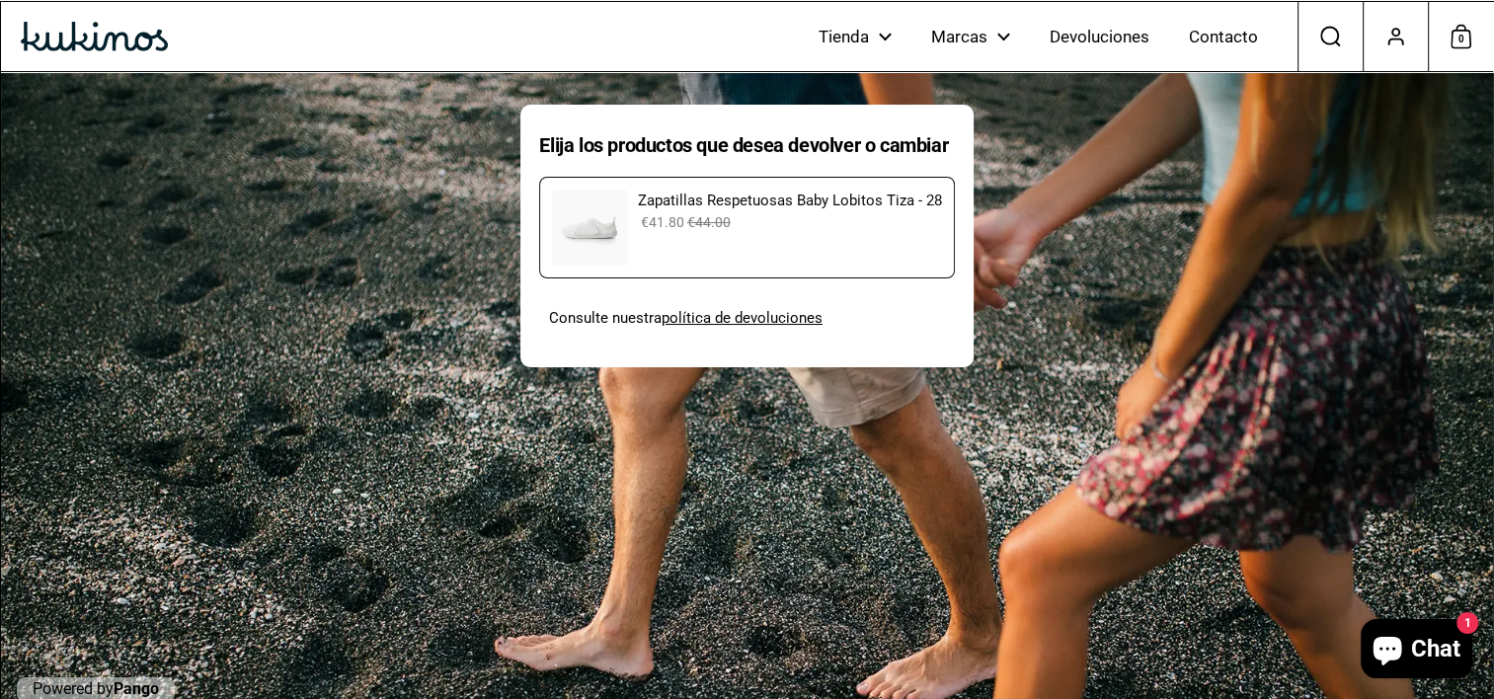
click at [754, 217] on p "€41.80 €44.00" at bounding box center [790, 222] width 304 height 21
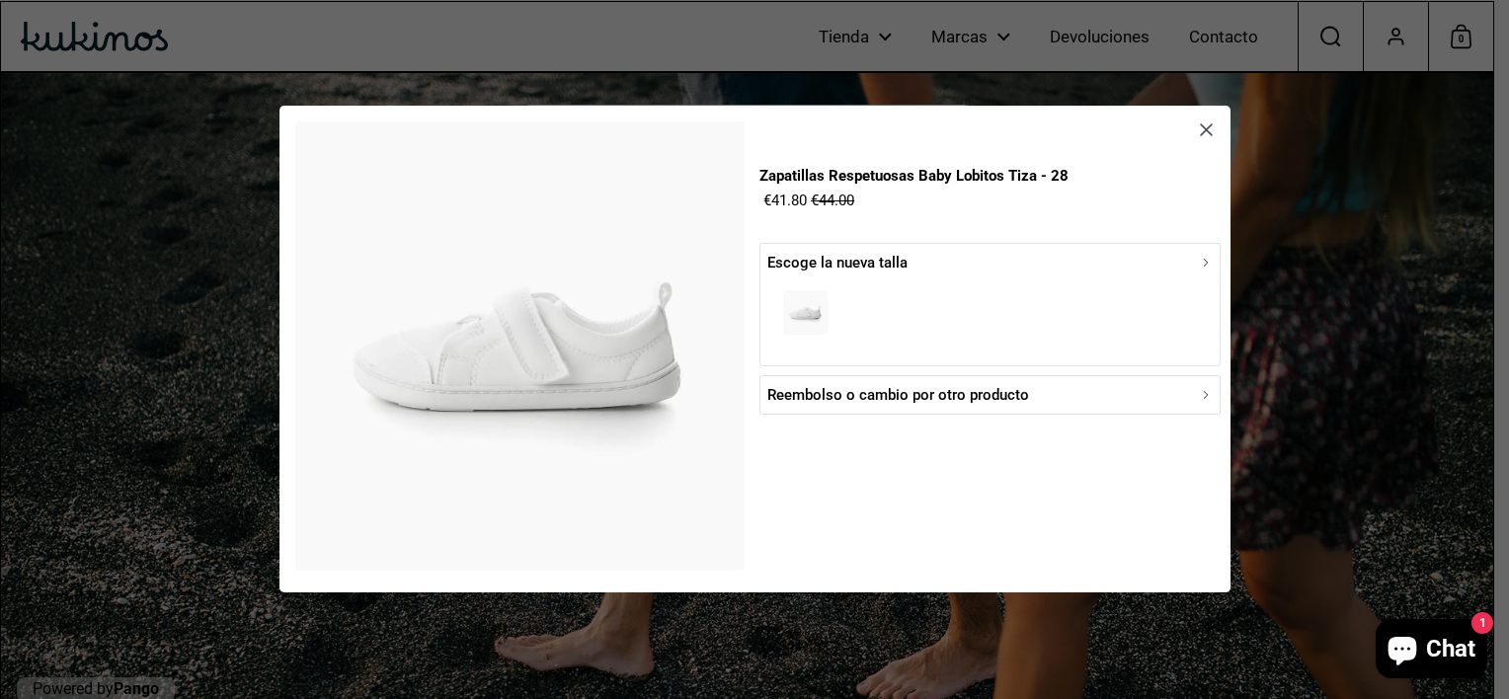
click at [847, 300] on div "button" at bounding box center [989, 316] width 445 height 83
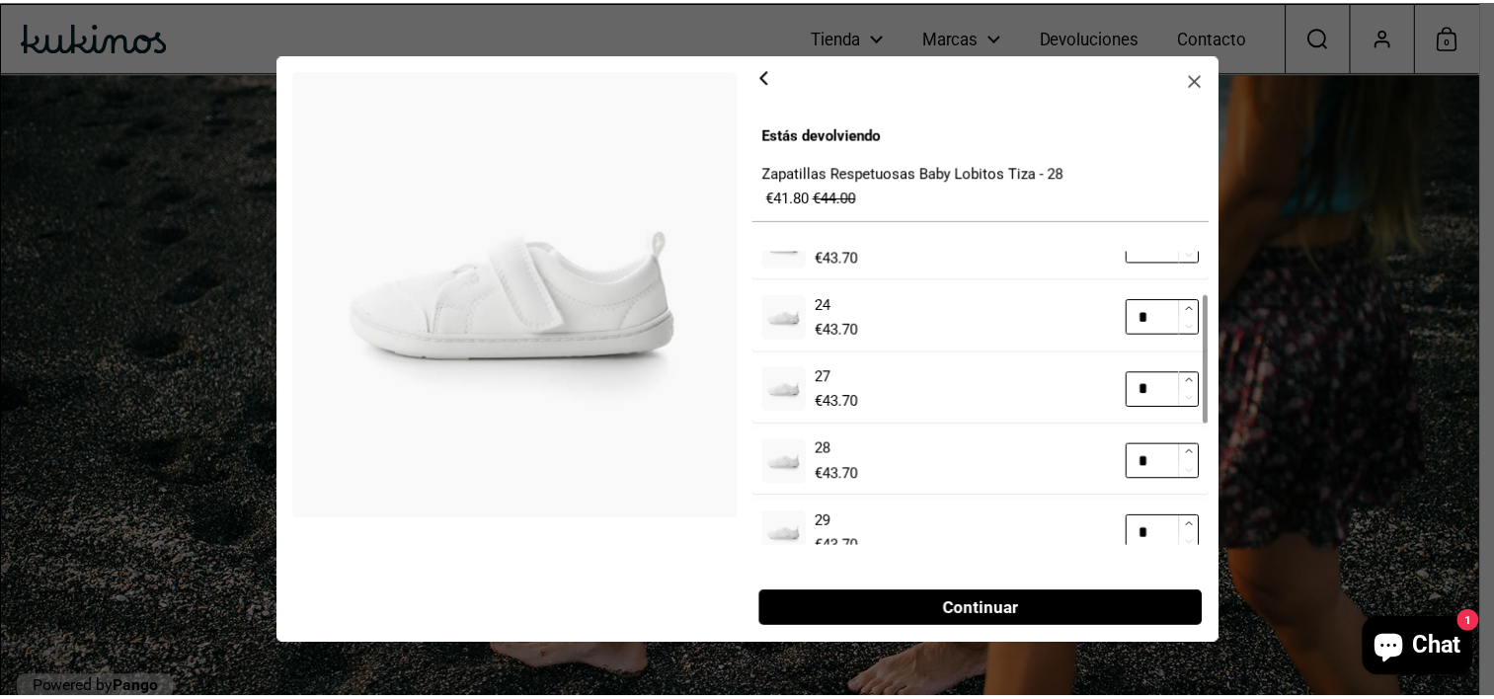
scroll to position [99, 0]
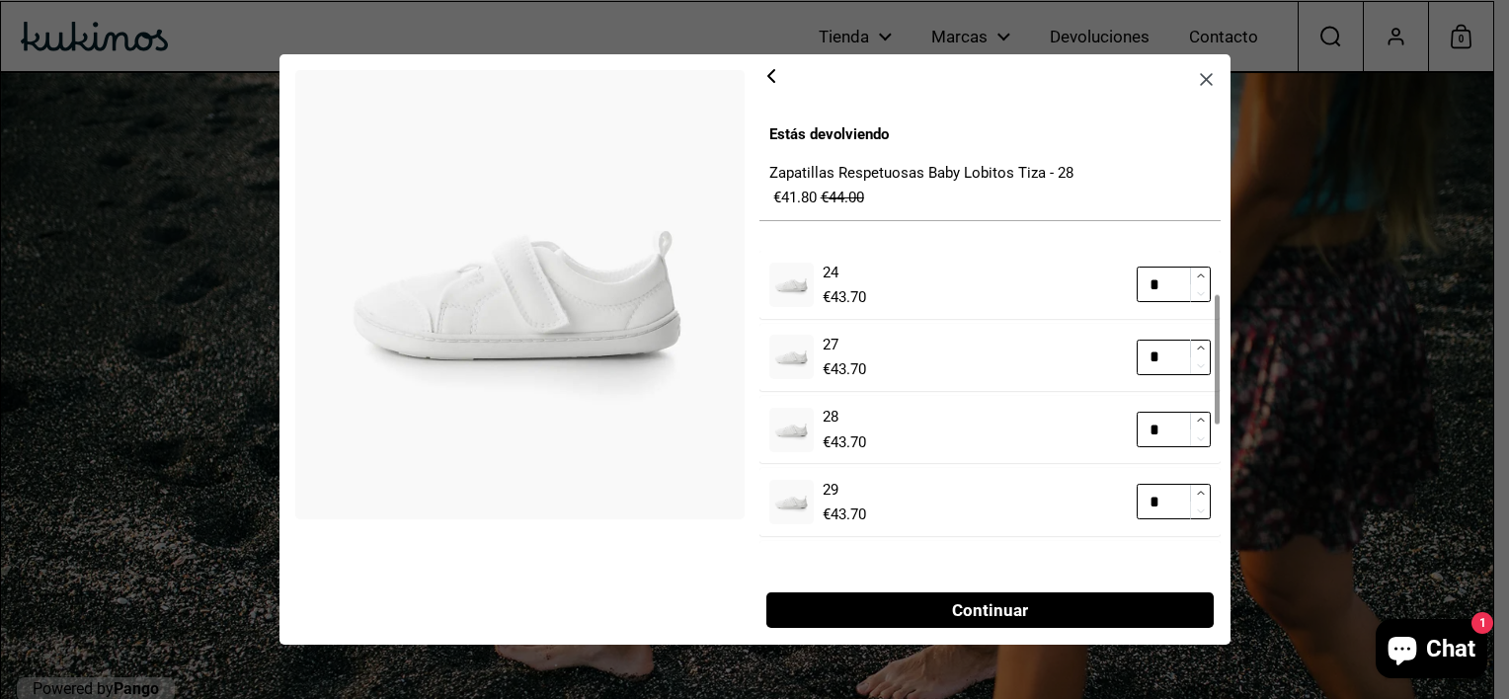
type input "*"
click at [966, 611] on span "Continuar" at bounding box center [990, 610] width 76 height 34
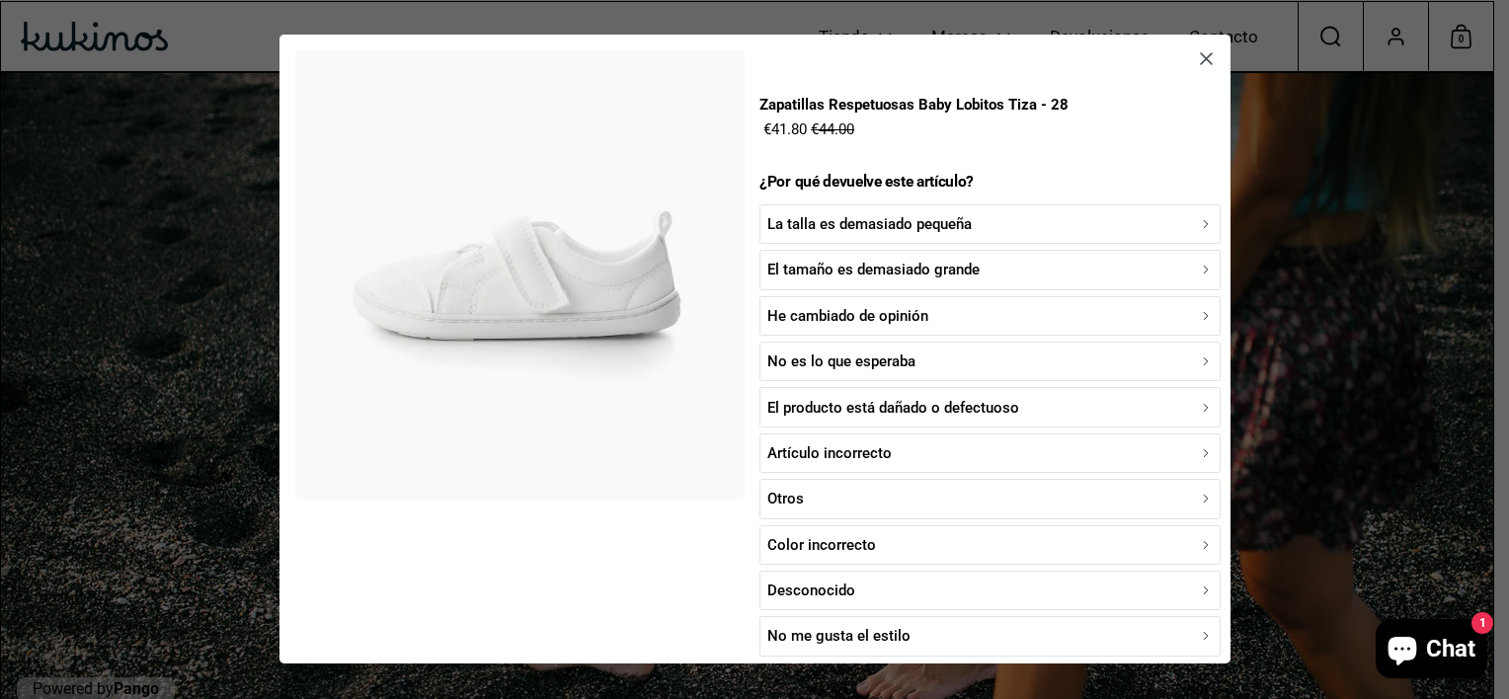
click at [878, 213] on p "La talla es demasiado pequeña" at bounding box center [869, 225] width 204 height 24
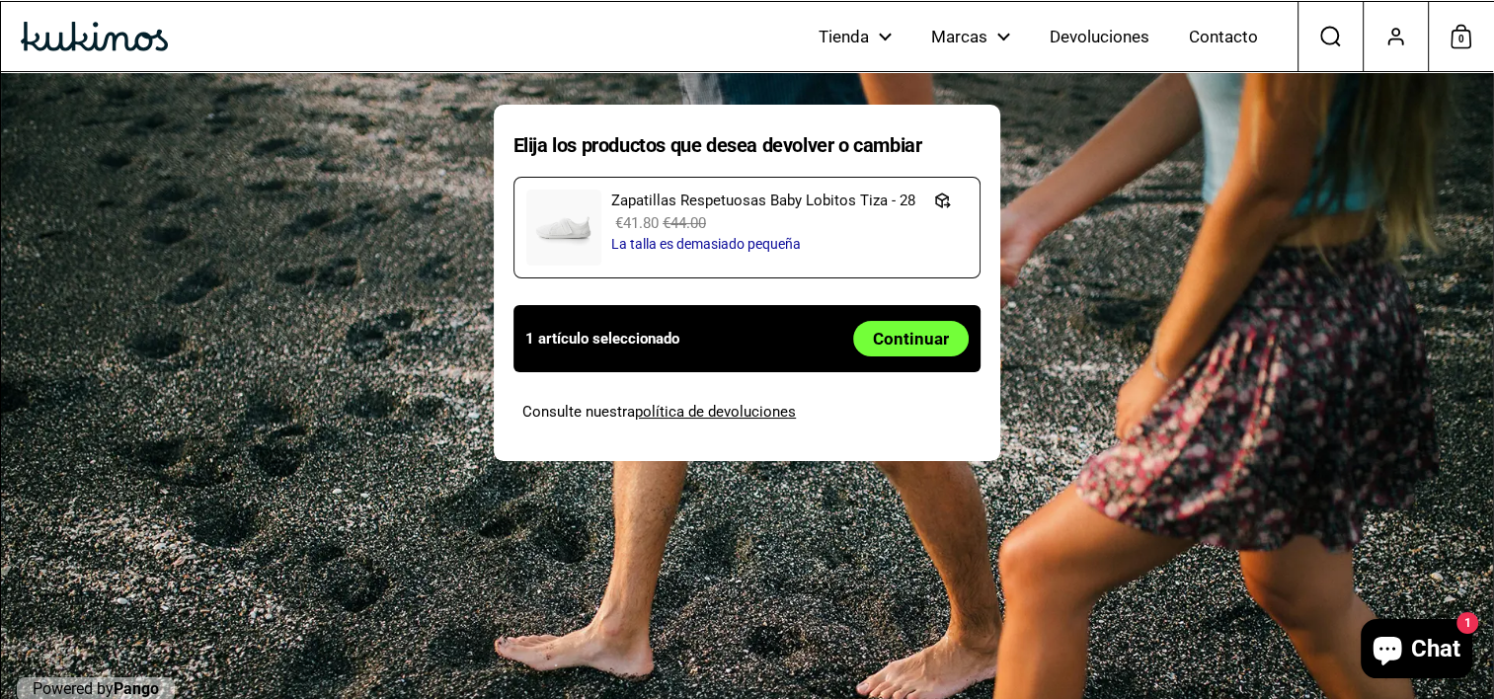
click at [903, 340] on span "Continuar" at bounding box center [911, 339] width 76 height 34
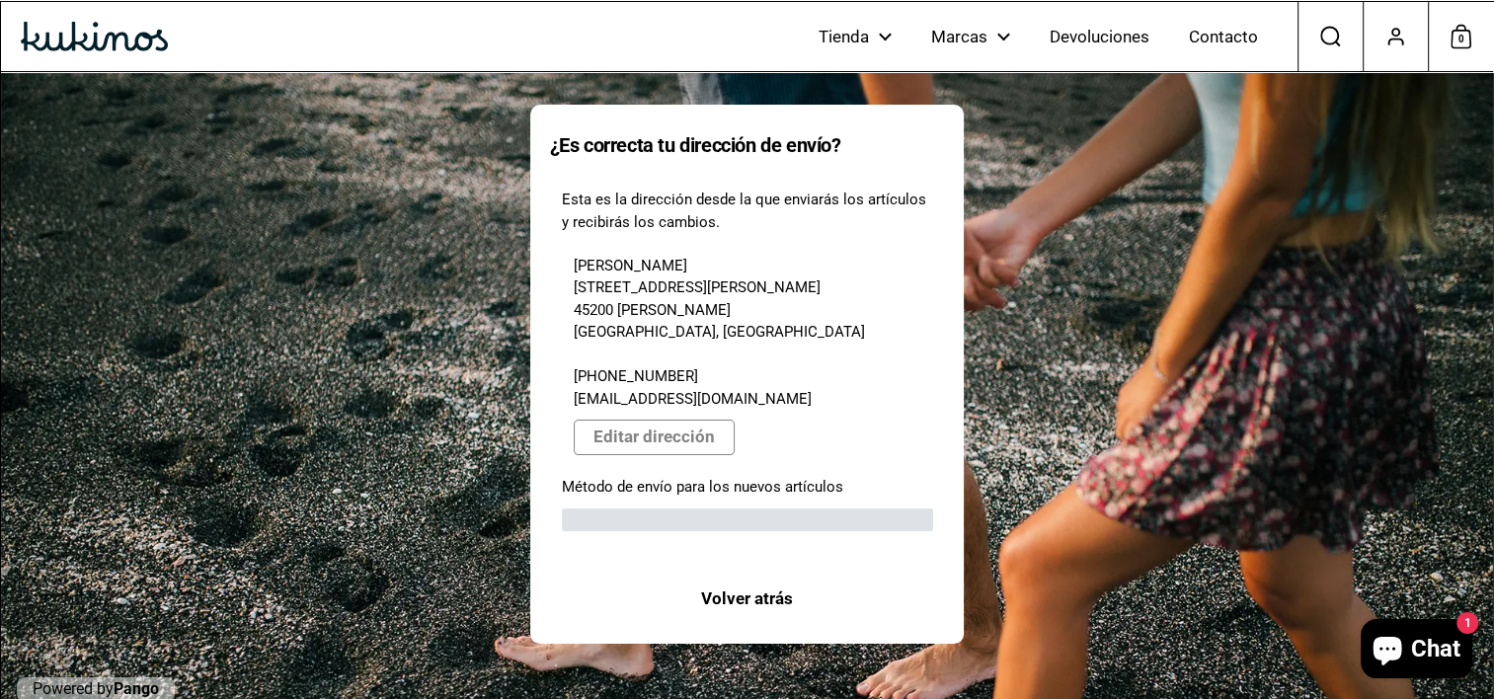
scroll to position [38, 0]
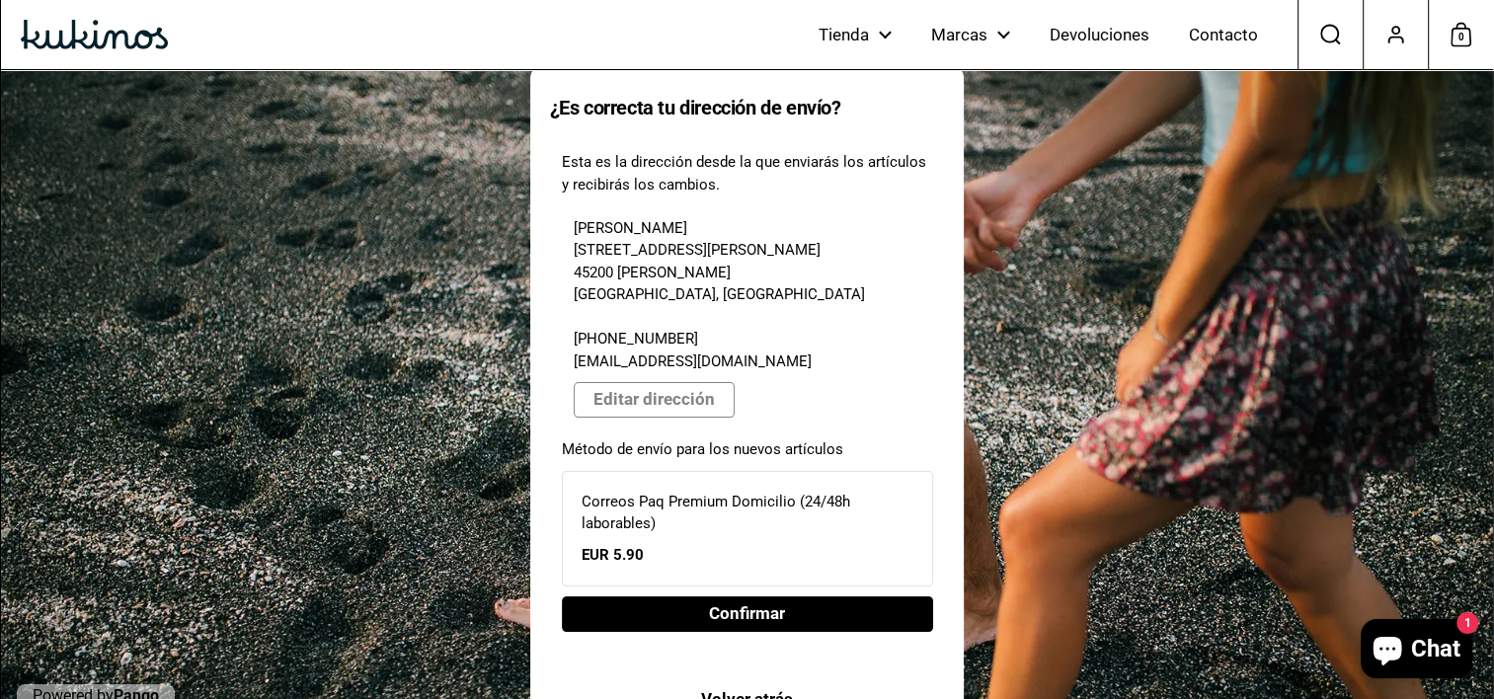
drag, startPoint x: 648, startPoint y: 495, endPoint x: 647, endPoint y: 565, distance: 70.1
click at [652, 597] on div "¿Es correcta tu dirección de envío? Esta es la dirección desde la que enviarás …" at bounding box center [747, 406] width 414 height 622
click at [626, 362] on p "[PERSON_NAME] [STREET_ADDRESS][PERSON_NAME][PERSON_NAME] [PHONE_NUMBER] [EMAIL_…" at bounding box center [719, 295] width 291 height 156
click at [625, 251] on p "[PERSON_NAME] [STREET_ADDRESS][PERSON_NAME][PERSON_NAME] [PHONE_NUMBER] [EMAIL_…" at bounding box center [719, 295] width 291 height 156
click at [739, 682] on span "Volver atrás" at bounding box center [747, 699] width 92 height 34
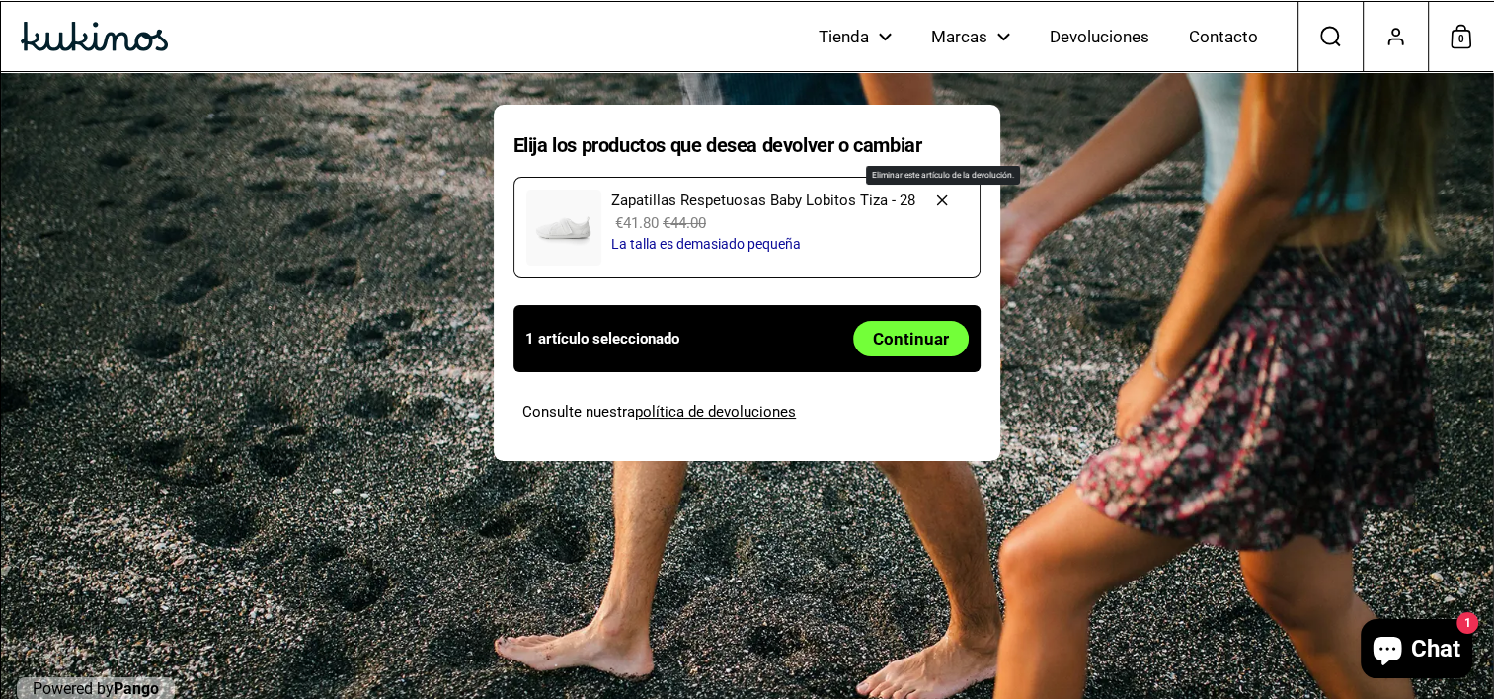
click at [934, 197] on icon "button" at bounding box center [942, 201] width 18 height 18
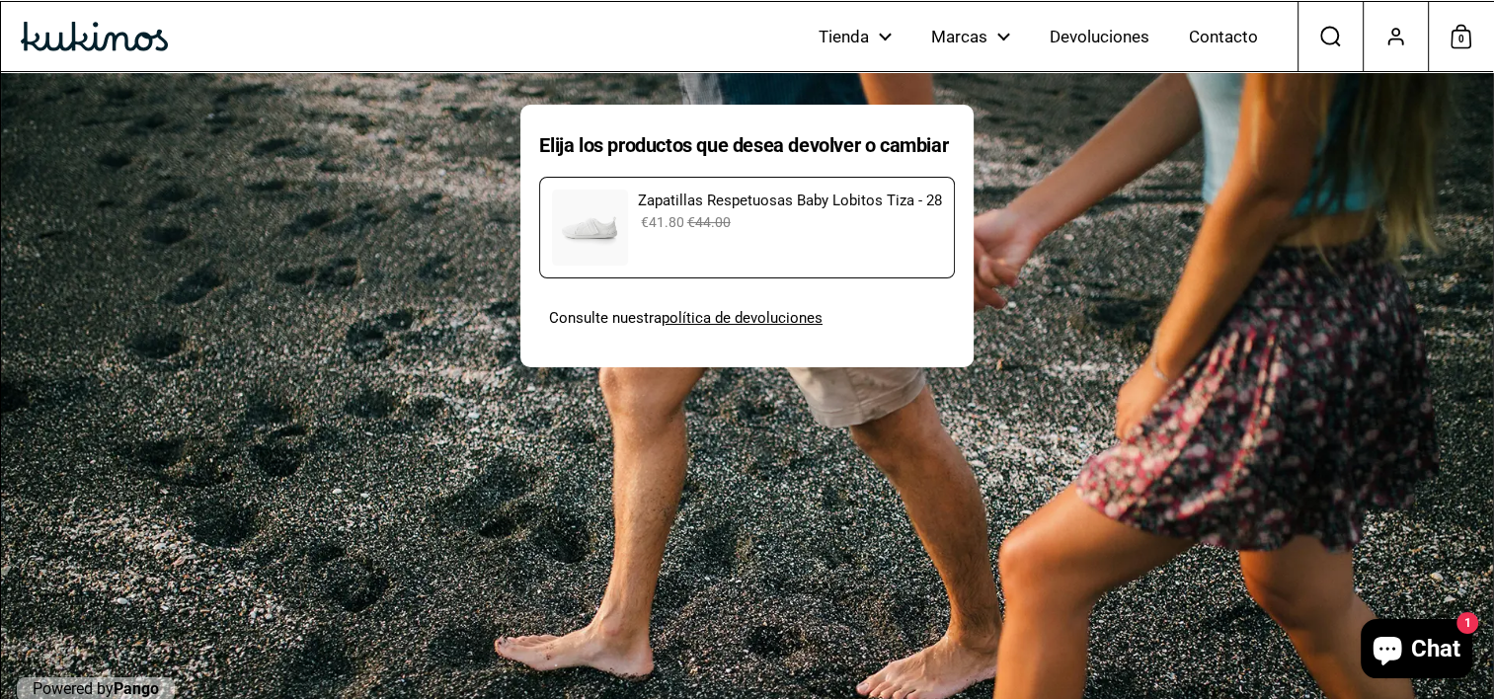
drag, startPoint x: 581, startPoint y: 142, endPoint x: 392, endPoint y: 320, distance: 259.2
click at [580, 140] on h1 "Elija los productos que desea devolver o cambiar" at bounding box center [746, 145] width 415 height 26
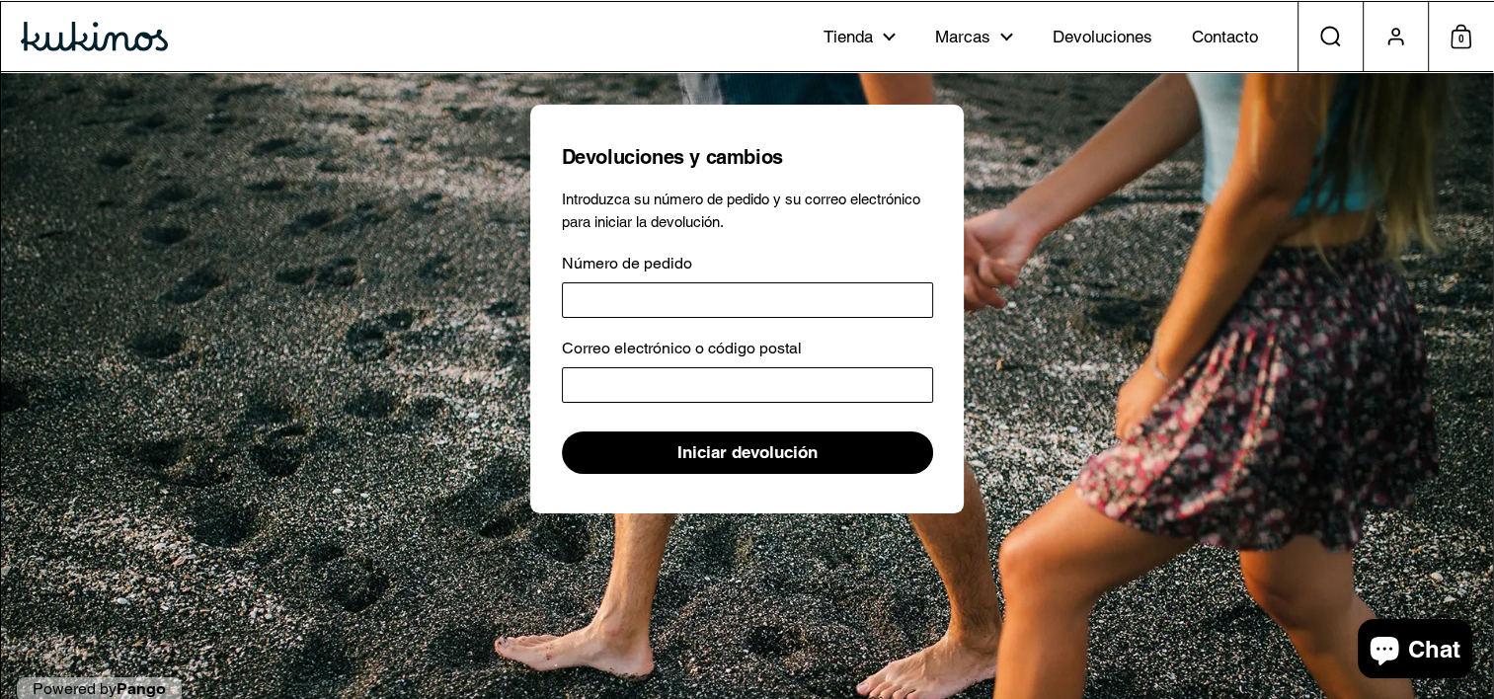
click at [636, 304] on input "Número de pedido" at bounding box center [747, 300] width 371 height 36
type input "*****"
click at [680, 380] on input "Correo electrónico o código postal" at bounding box center [747, 385] width 371 height 36
type input "**********"
click at [700, 464] on span "Iniciar devolución" at bounding box center [747, 452] width 140 height 40
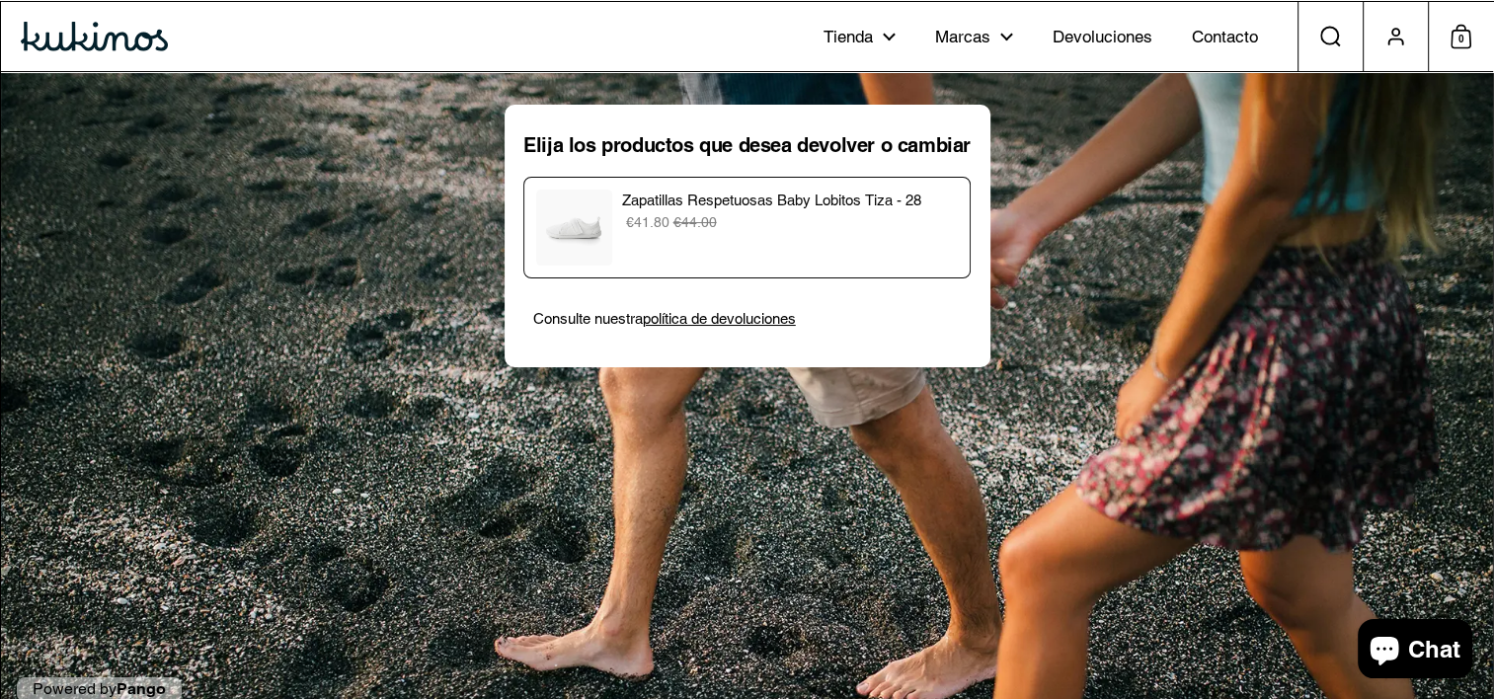
click at [703, 204] on p "Zapatillas Respetuosas Baby Lobitos Tiza - 28" at bounding box center [789, 201] width 336 height 23
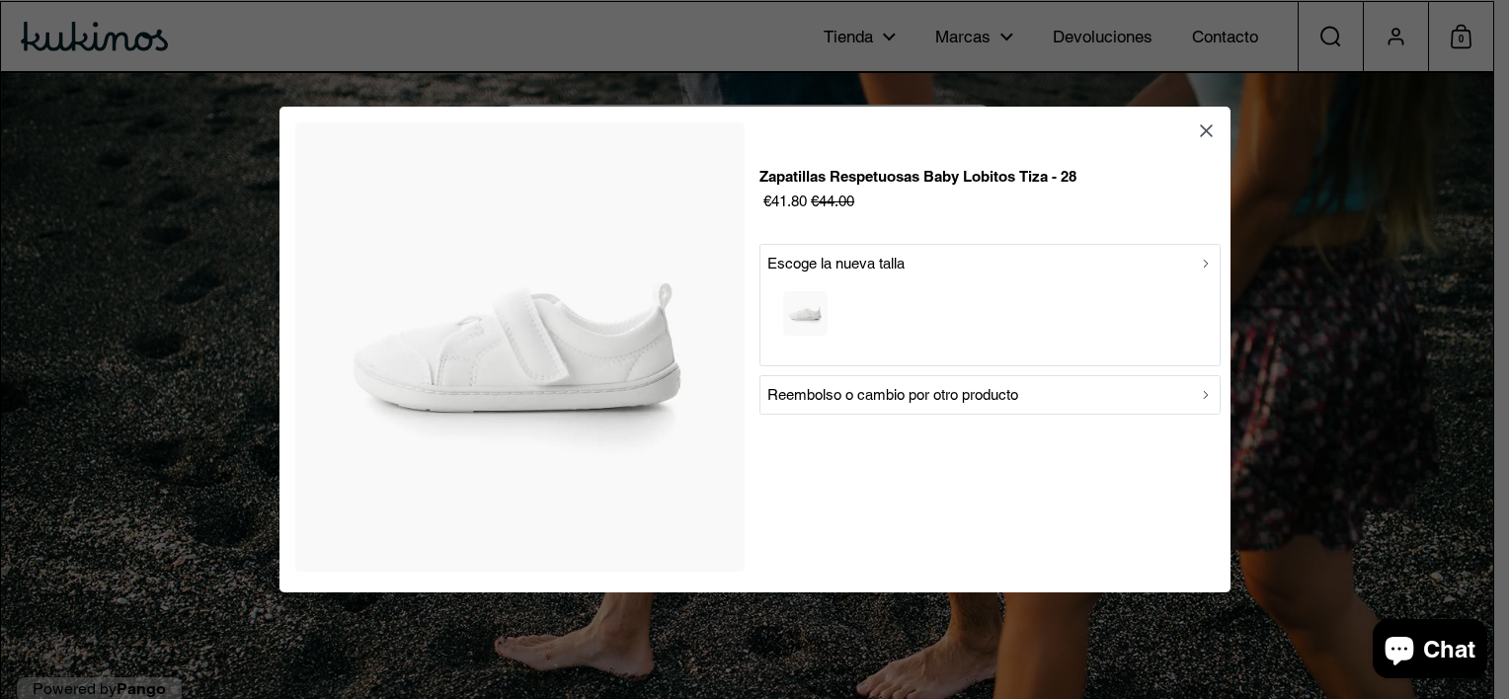
click at [864, 291] on div "button" at bounding box center [989, 316] width 445 height 82
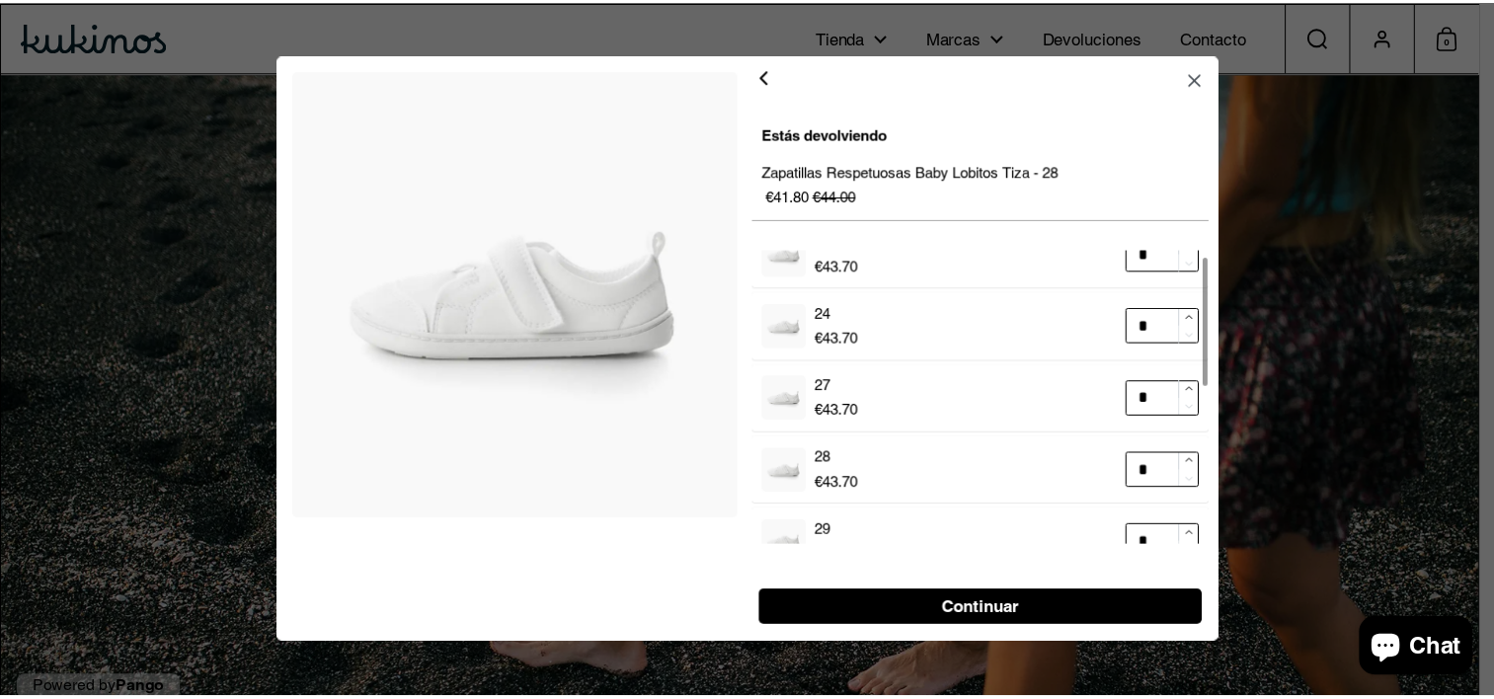
scroll to position [99, 0]
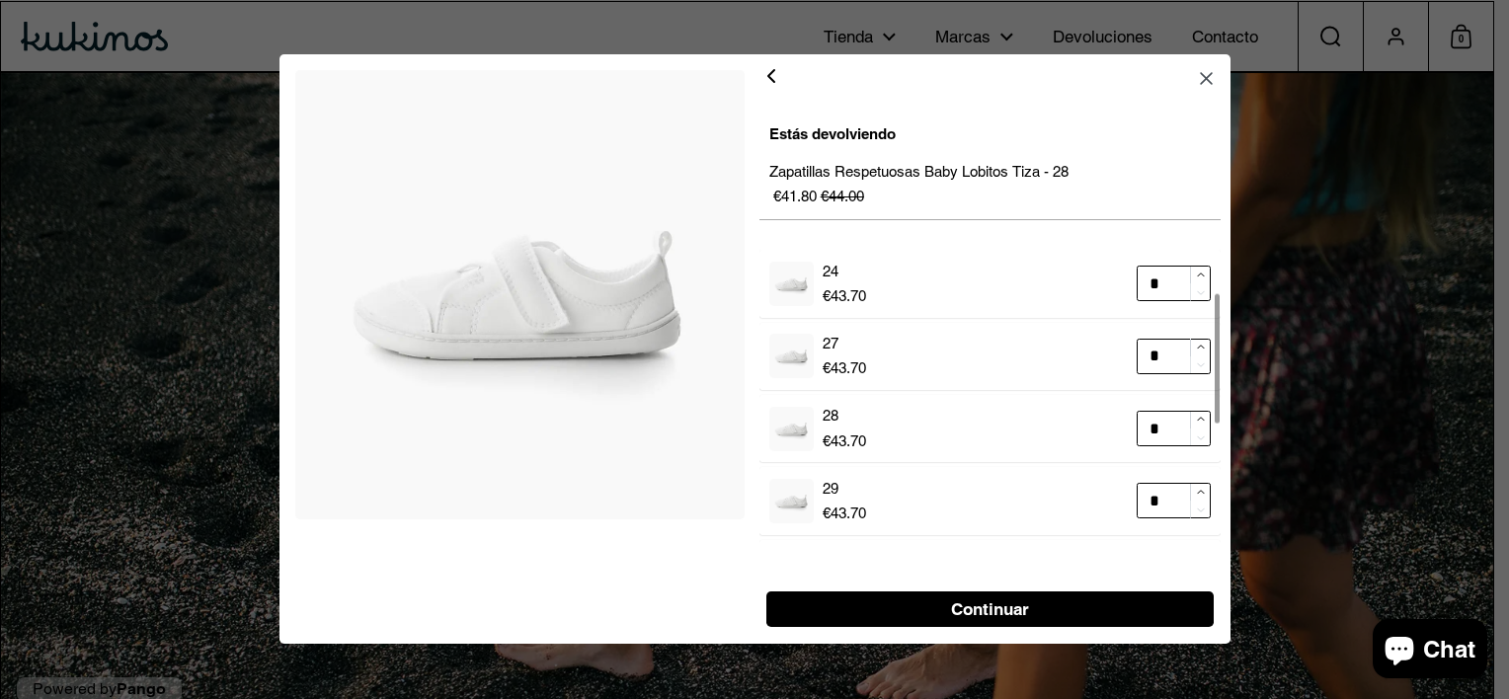
type input "*"
click at [999, 612] on span "Continuar" at bounding box center [990, 610] width 78 height 34
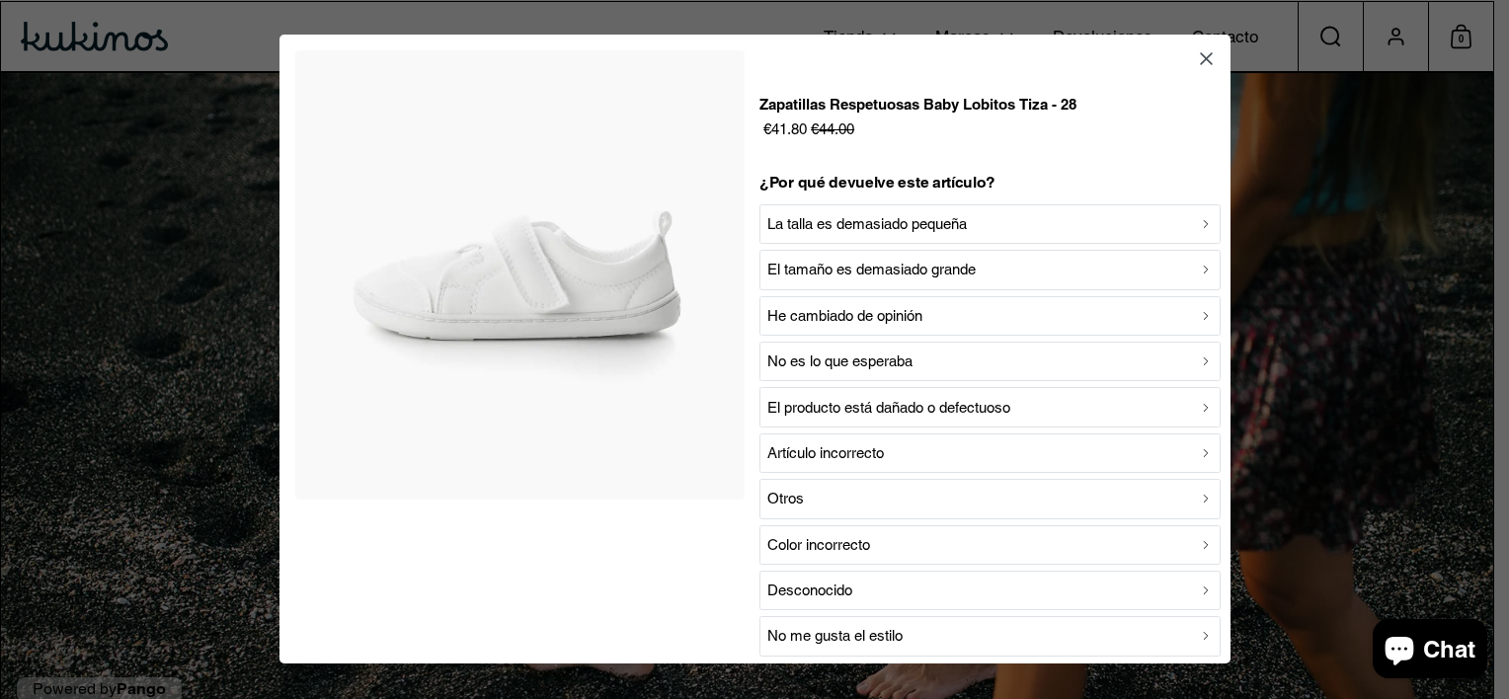
click at [920, 232] on p "La talla es demasiado pequeña" at bounding box center [866, 225] width 199 height 24
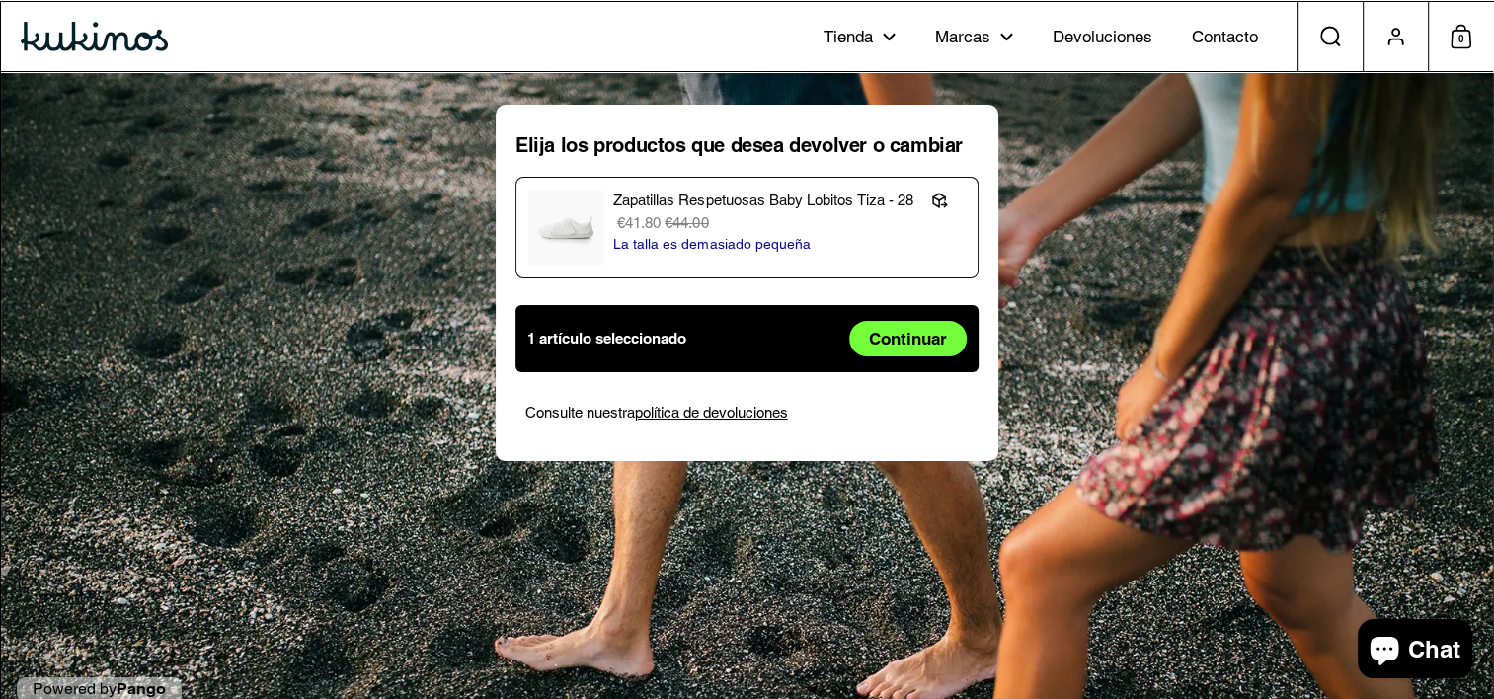
click at [902, 325] on span "Continuar" at bounding box center [908, 339] width 78 height 34
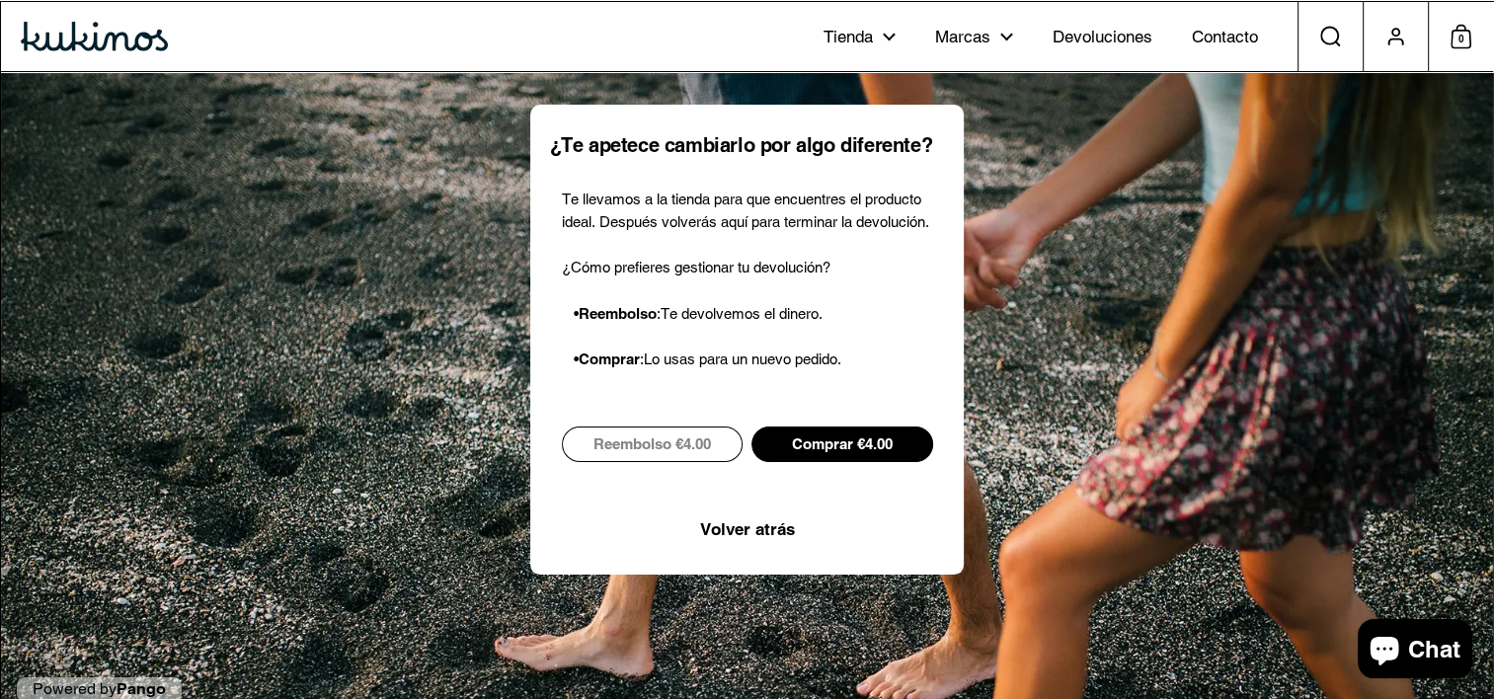
click at [671, 447] on span "Reembolso €4.00" at bounding box center [652, 445] width 118 height 34
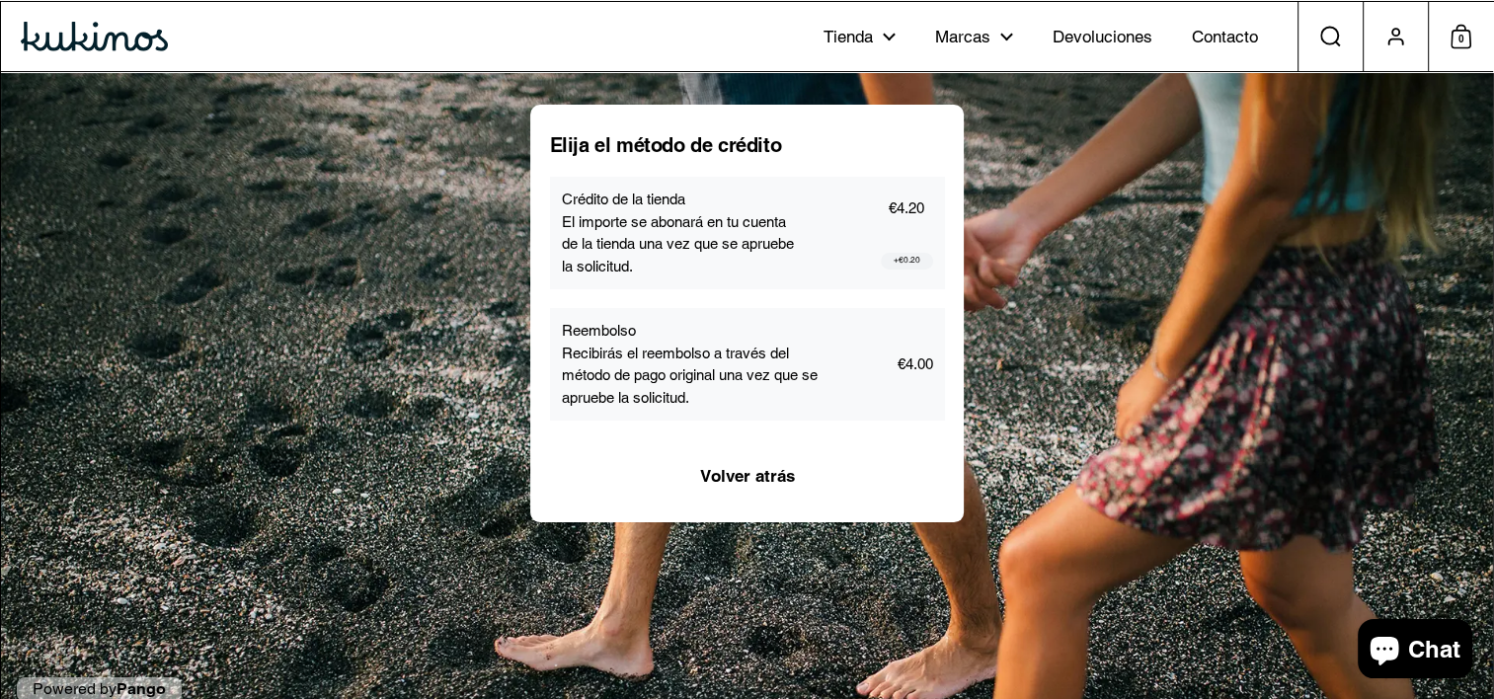
click at [656, 383] on p "Recibirás el reembolso a través del método de pago original una vez que se apru…" at bounding box center [692, 376] width 260 height 67
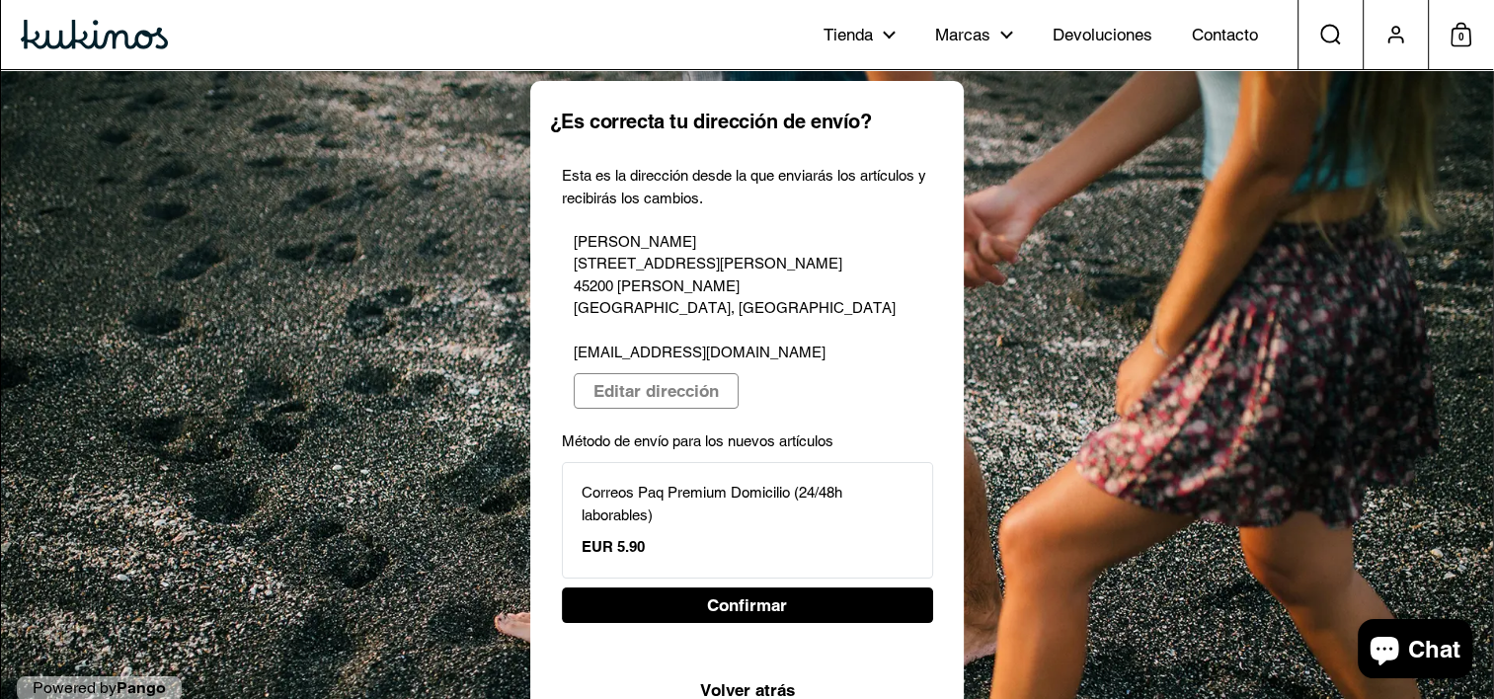
scroll to position [38, 0]
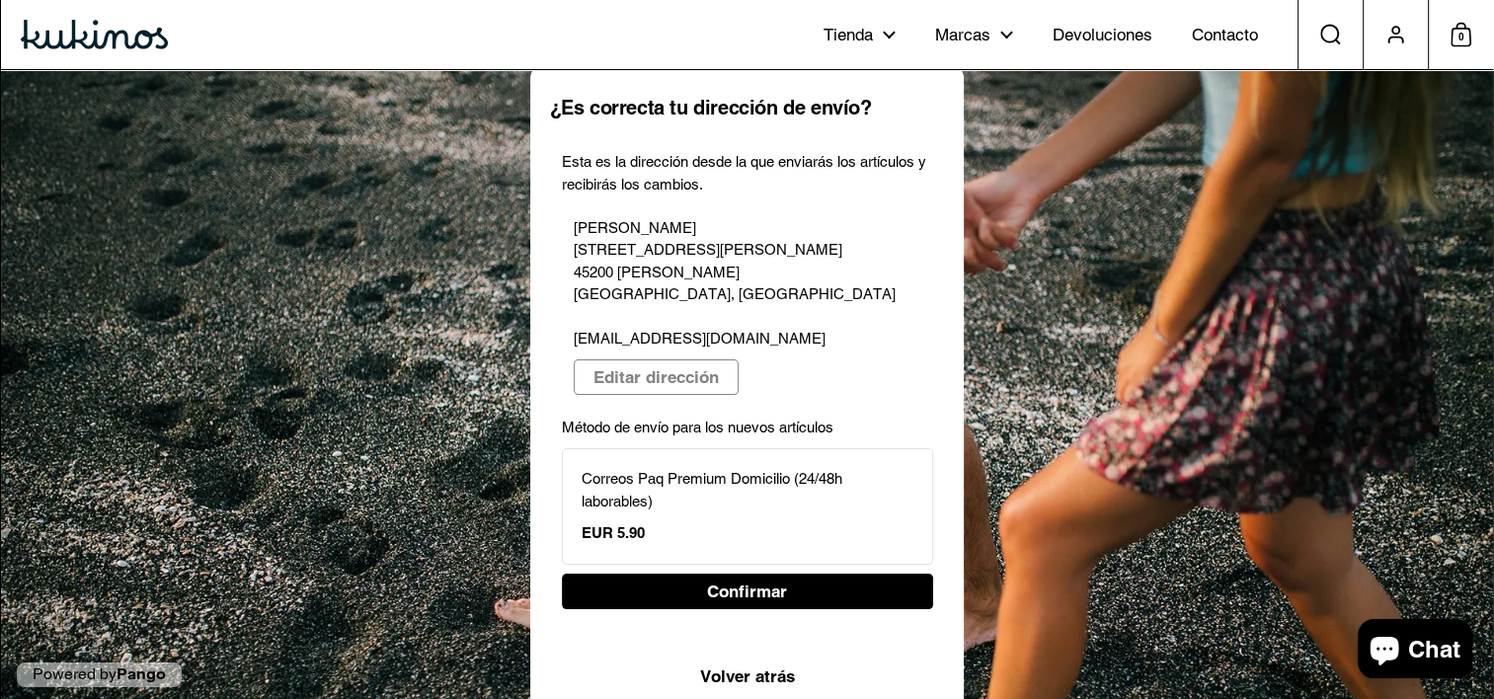
click at [624, 524] on strong "EUR 5.90" at bounding box center [613, 532] width 63 height 17
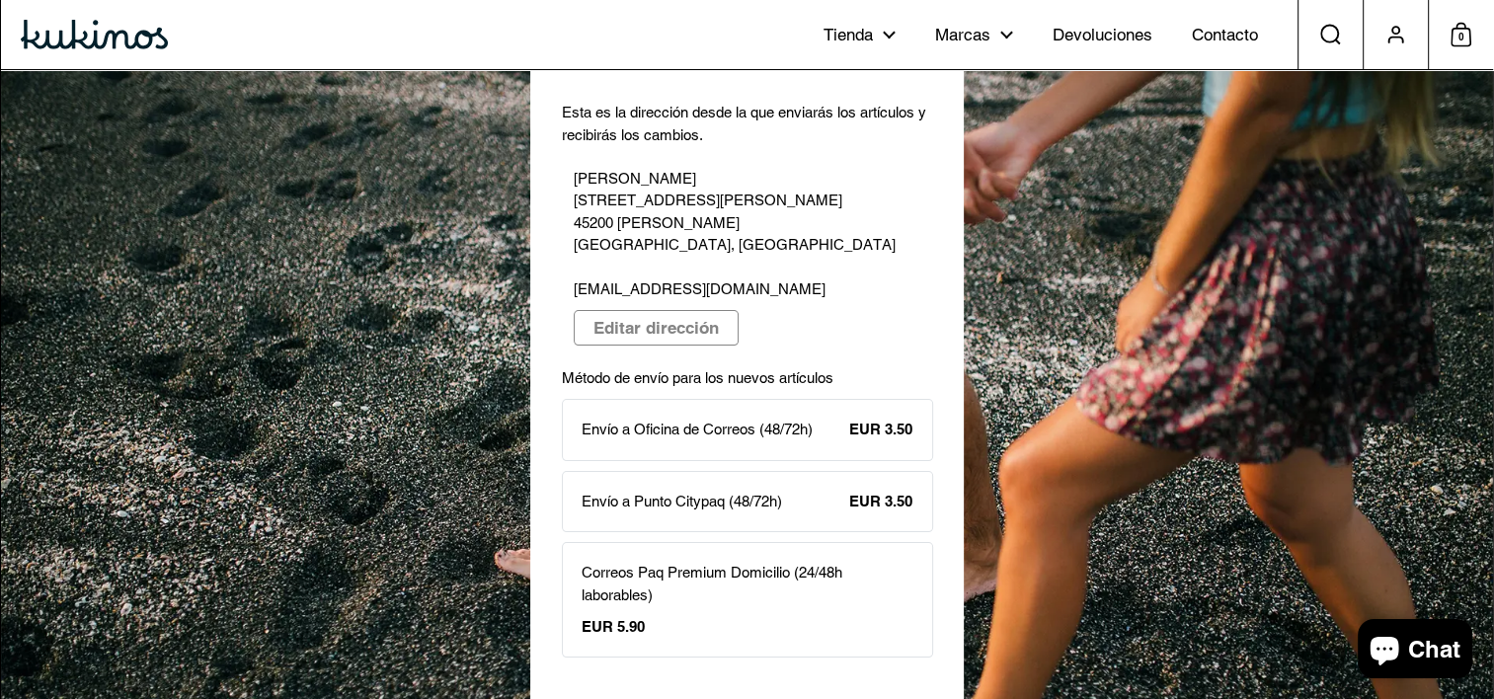
scroll to position [113, 0]
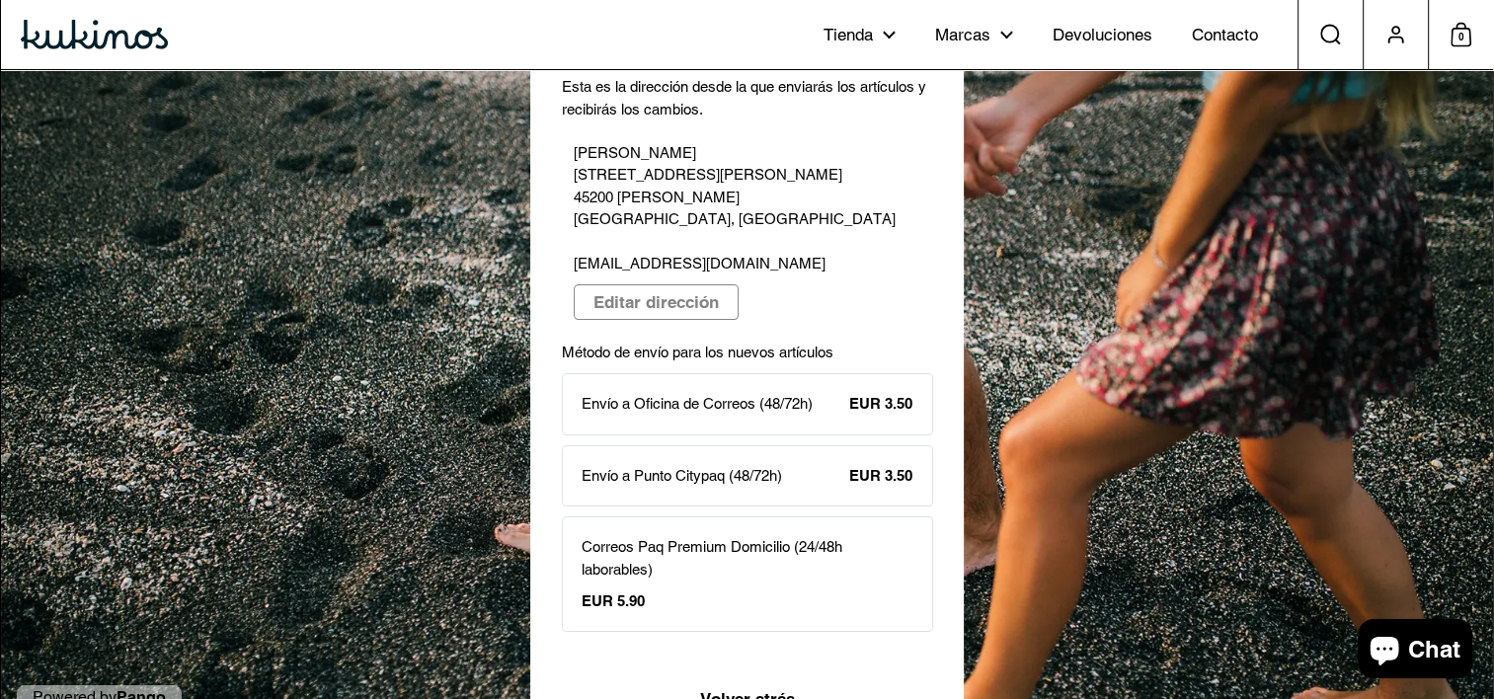
click at [707, 536] on p "Correos Paq Premium Domicilio (24/48h laborables)" at bounding box center [748, 558] width 332 height 44
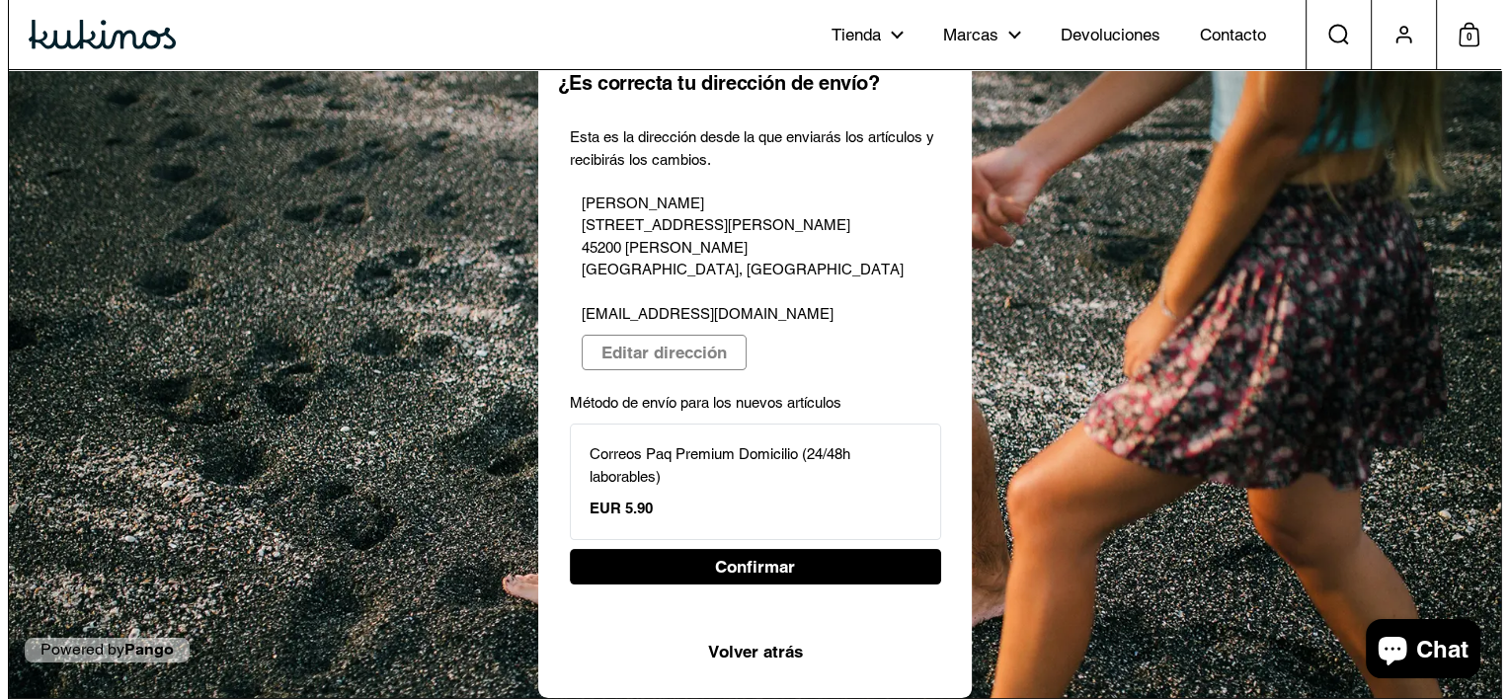
scroll to position [38, 0]
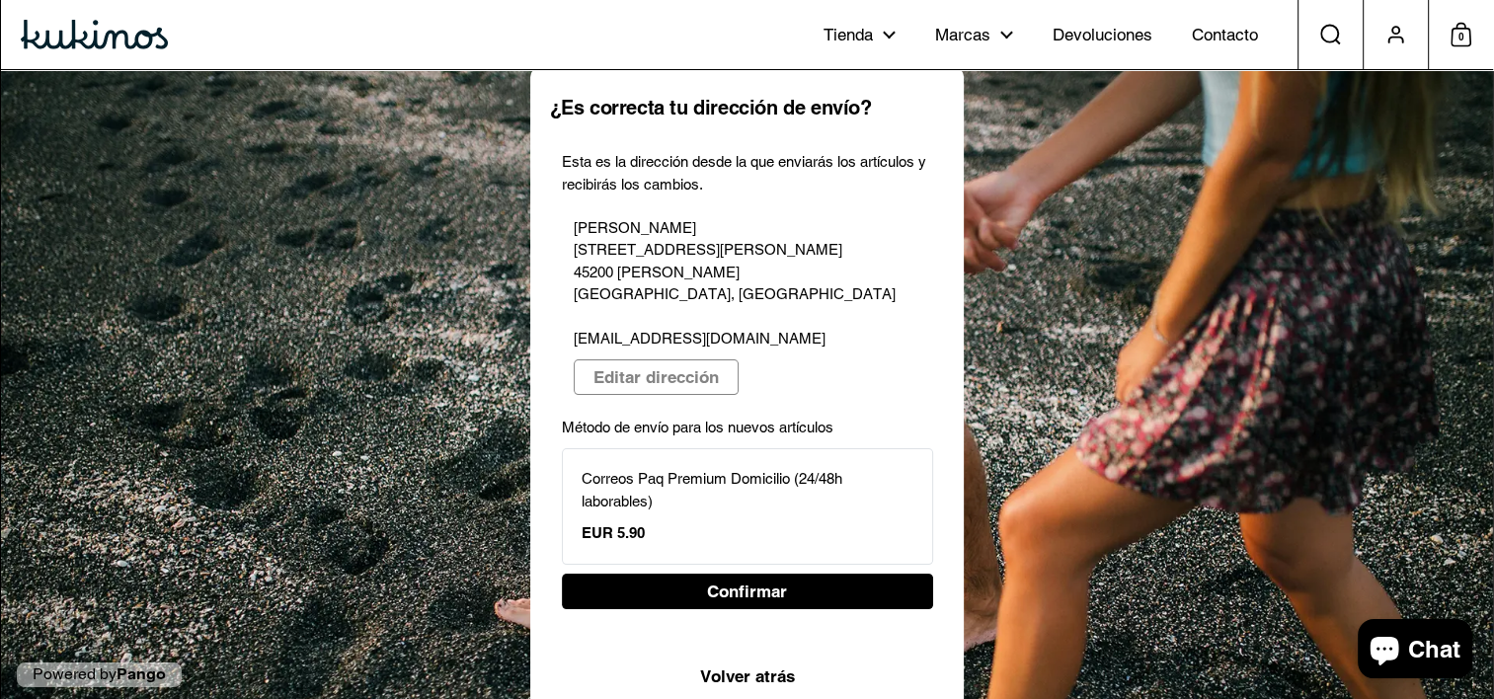
click at [730, 575] on span "Confirmar" at bounding box center [747, 592] width 80 height 34
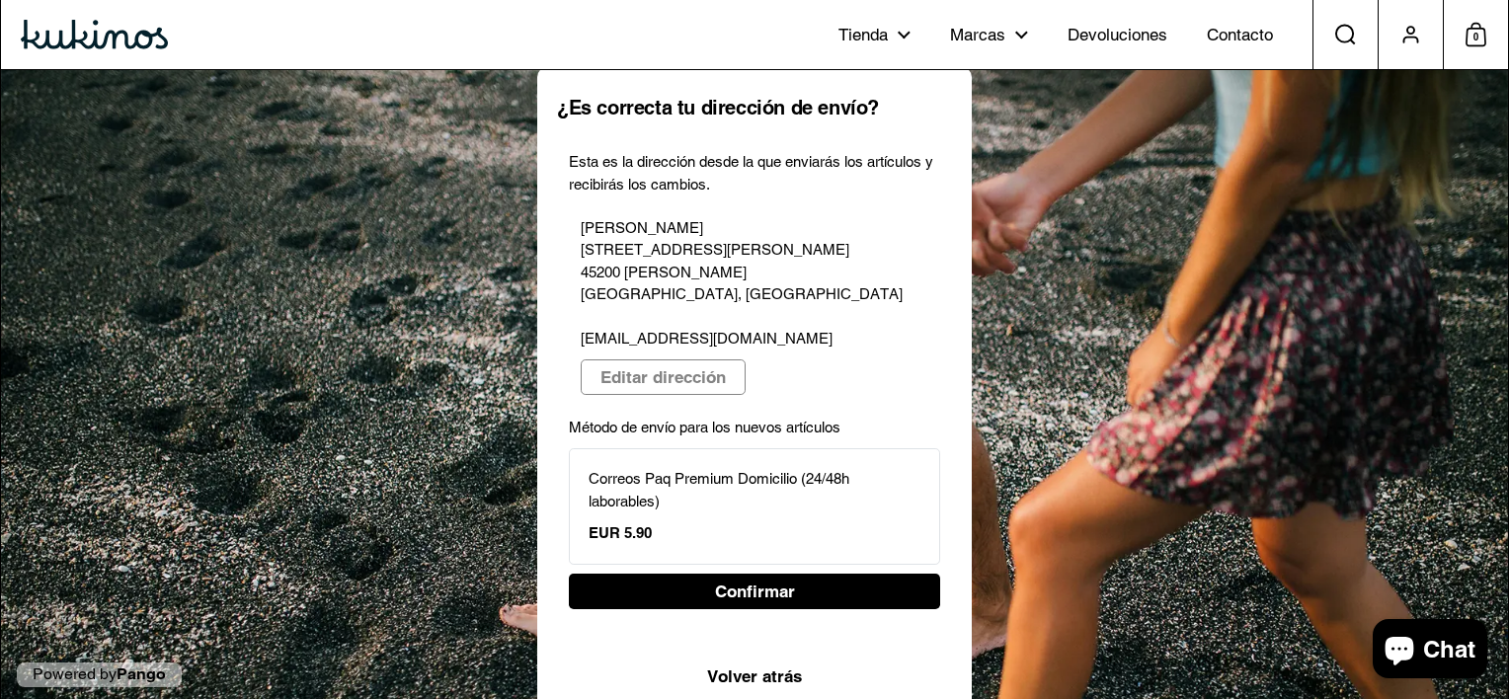
select select "**"
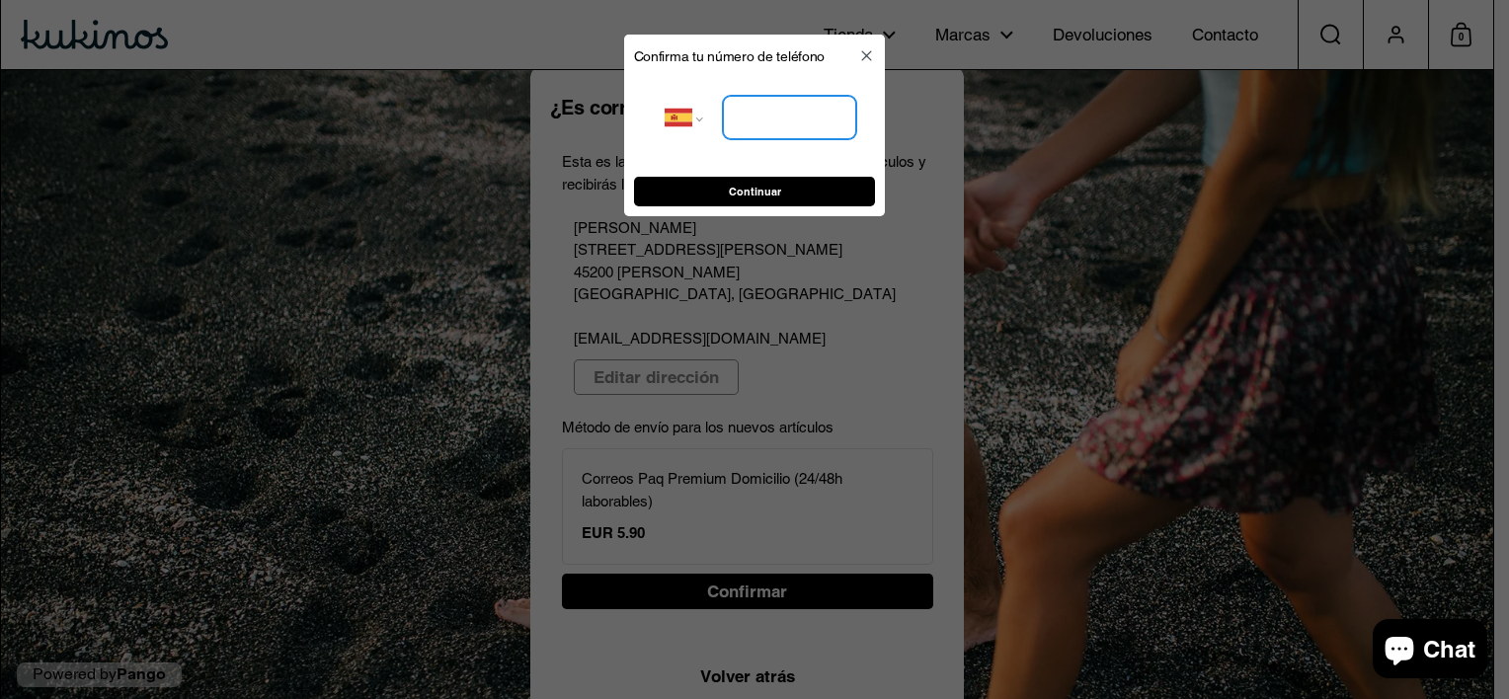
click at [753, 108] on input "tel" at bounding box center [789, 118] width 133 height 43
type input "**********"
click at [776, 196] on span "Continuar" at bounding box center [755, 193] width 52 height 28
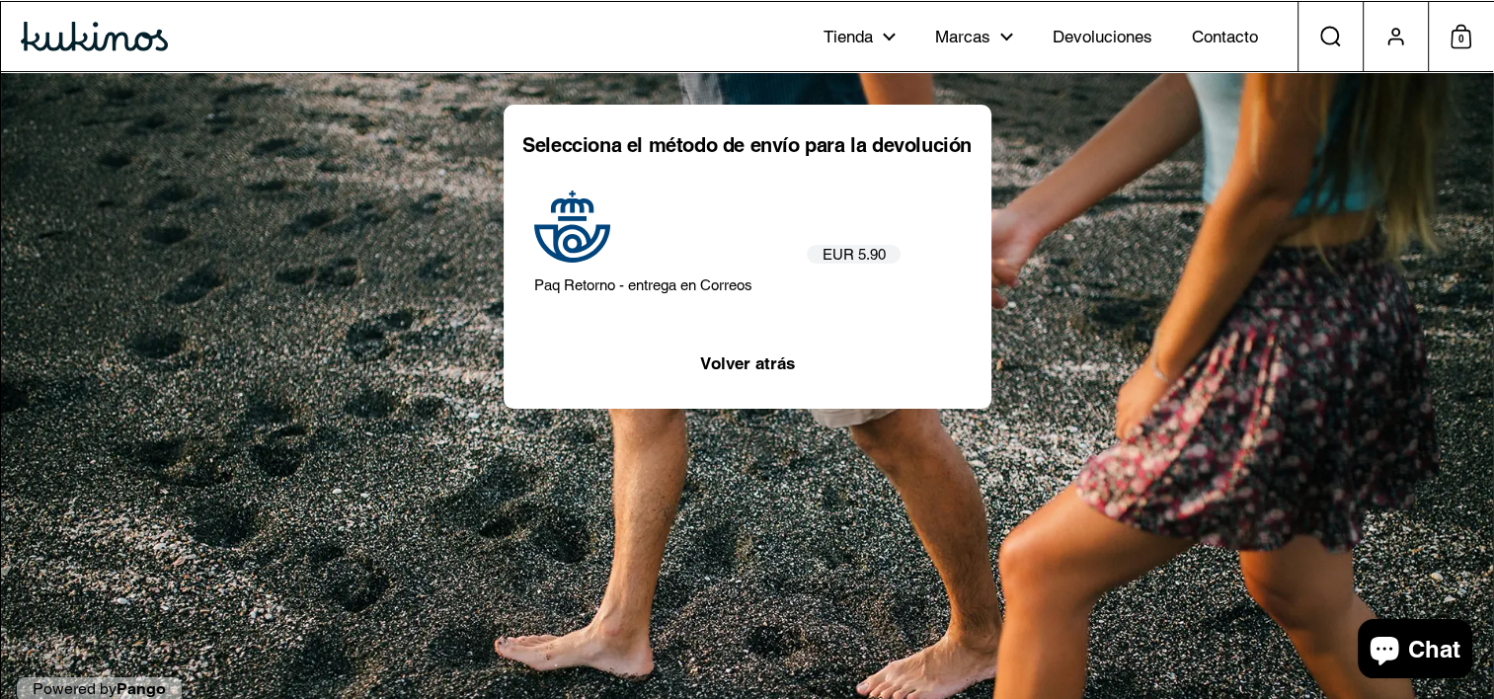
click at [578, 221] on img at bounding box center [572, 227] width 76 height 76
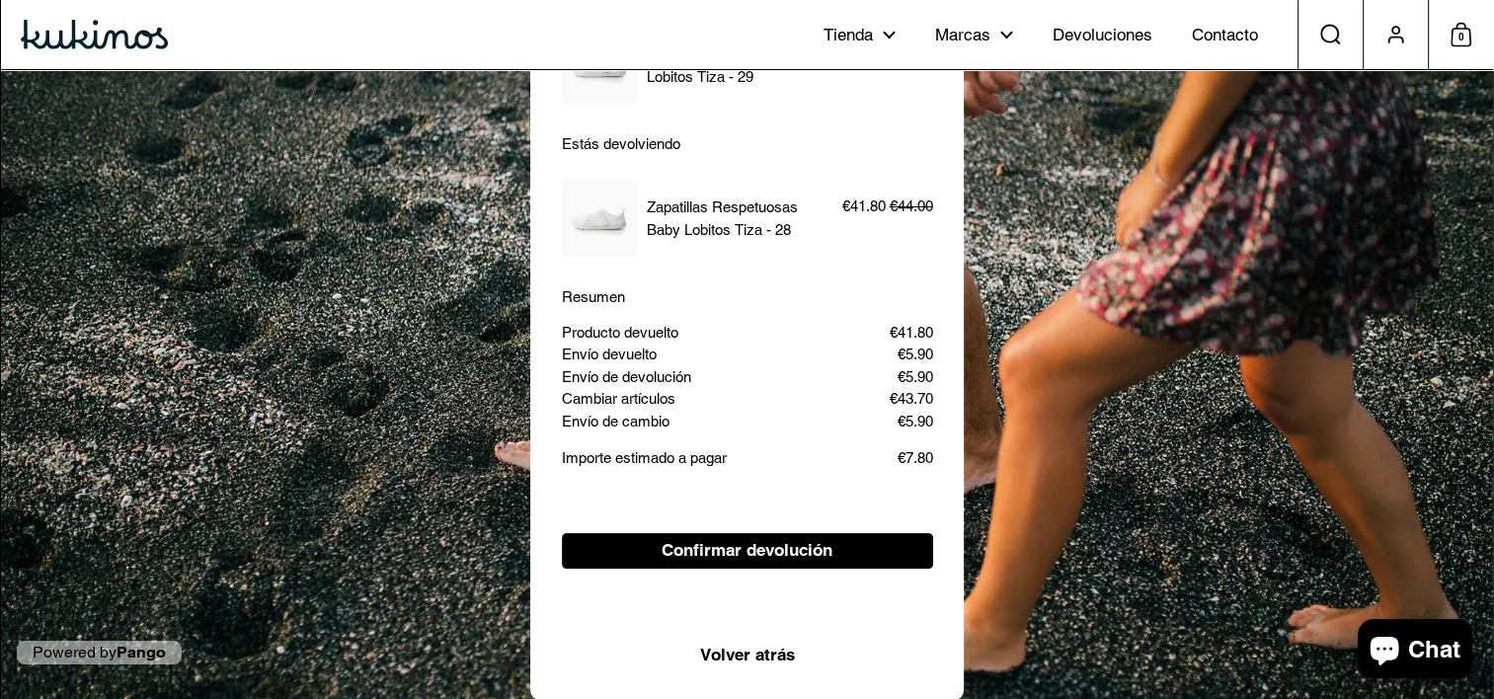
scroll to position [196, 0]
click at [748, 545] on span "Confirmar devolución" at bounding box center [747, 550] width 171 height 34
